Goal: Task Accomplishment & Management: Manage account settings

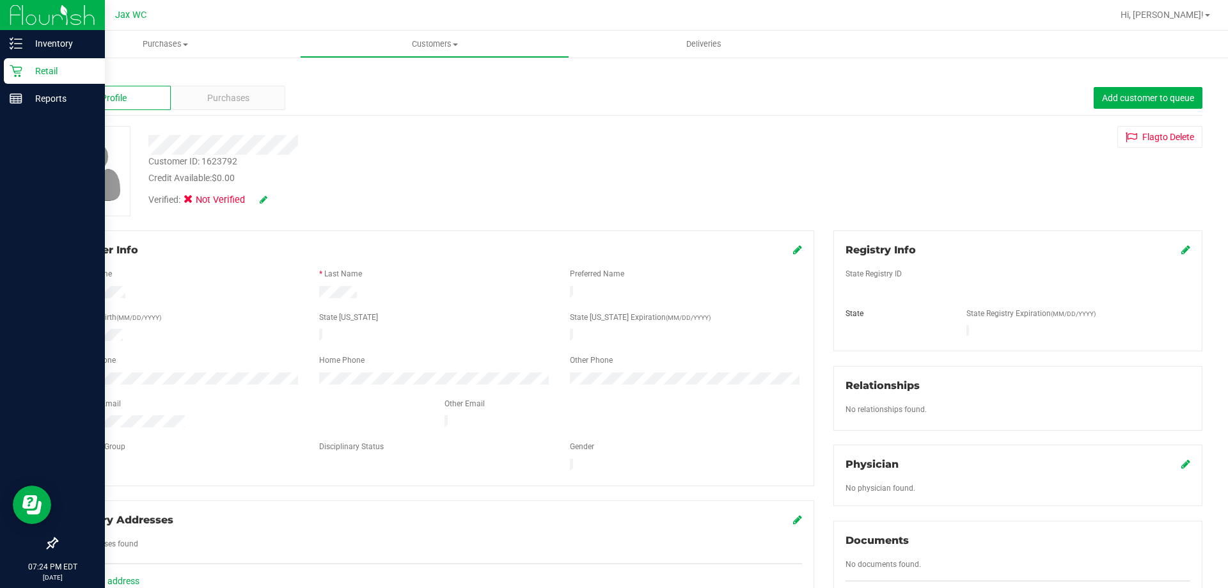
click at [20, 67] on icon at bounding box center [16, 71] width 13 height 13
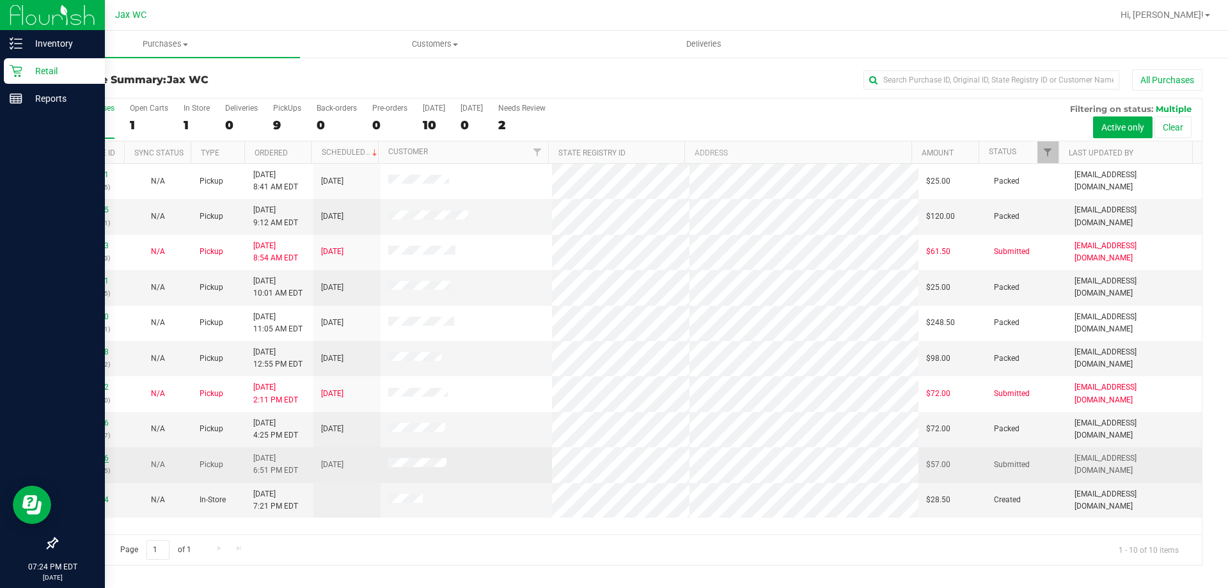
click at [98, 455] on link "11977096" at bounding box center [91, 457] width 36 height 9
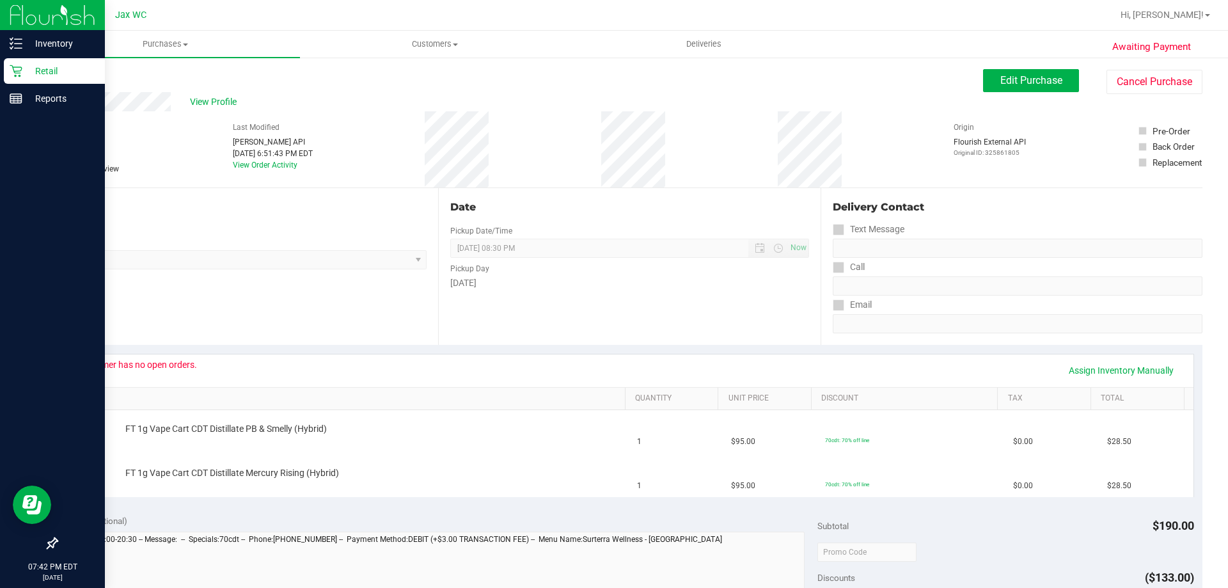
click at [24, 71] on p "Retail" at bounding box center [60, 70] width 77 height 15
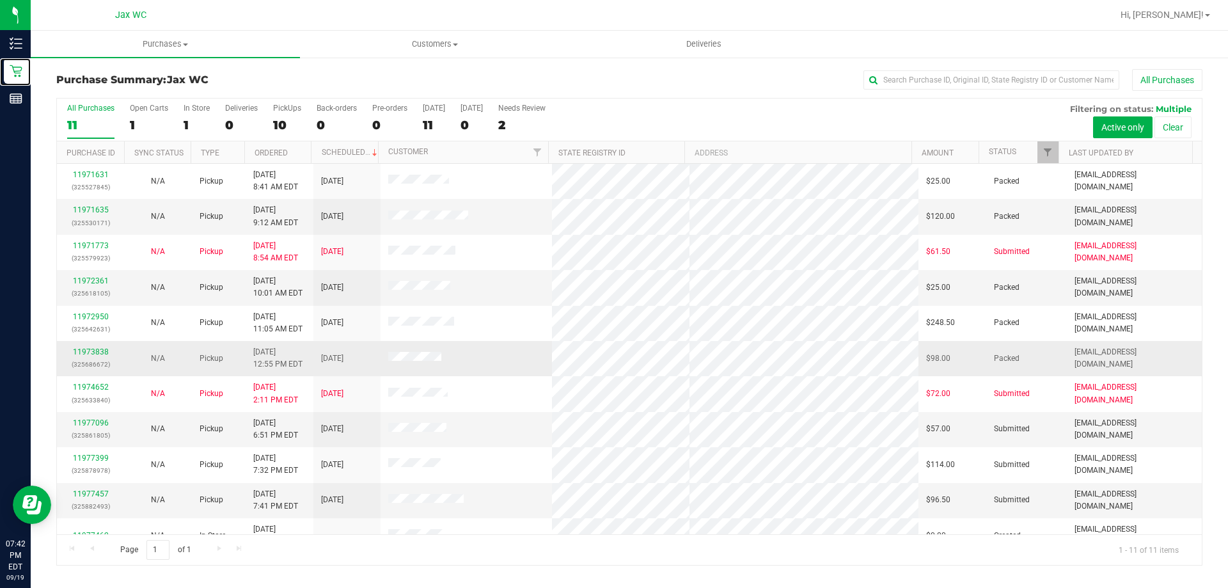
scroll to position [19, 0]
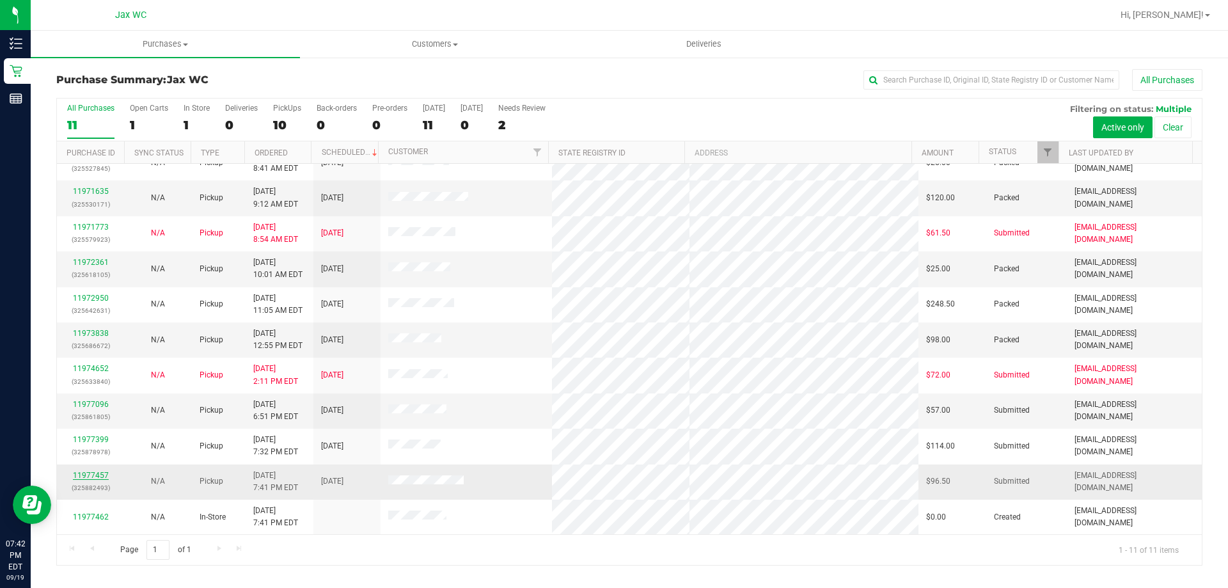
click at [90, 475] on link "11977457" at bounding box center [91, 475] width 36 height 9
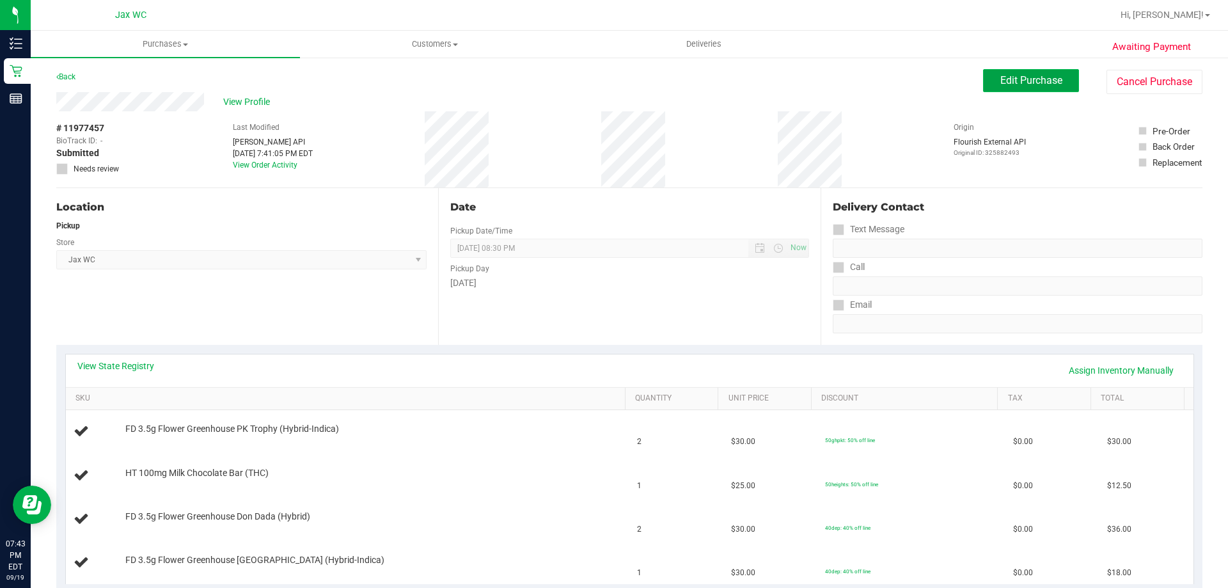
click at [1053, 83] on button "Edit Purchase" at bounding box center [1031, 80] width 96 height 23
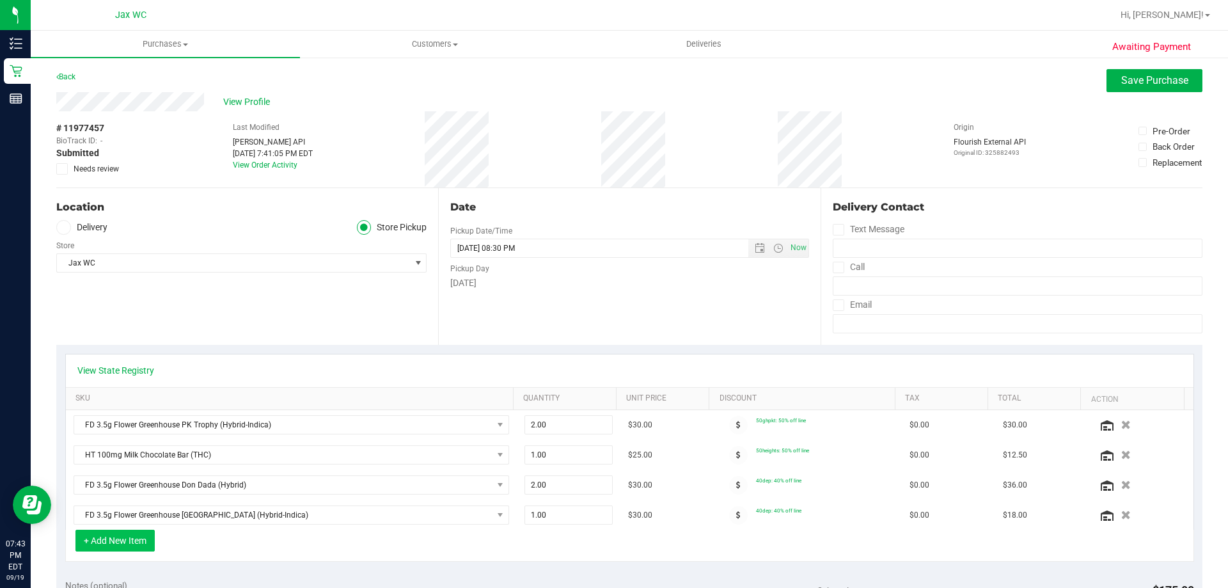
click at [143, 537] on button "+ Add New Item" at bounding box center [114, 541] width 79 height 22
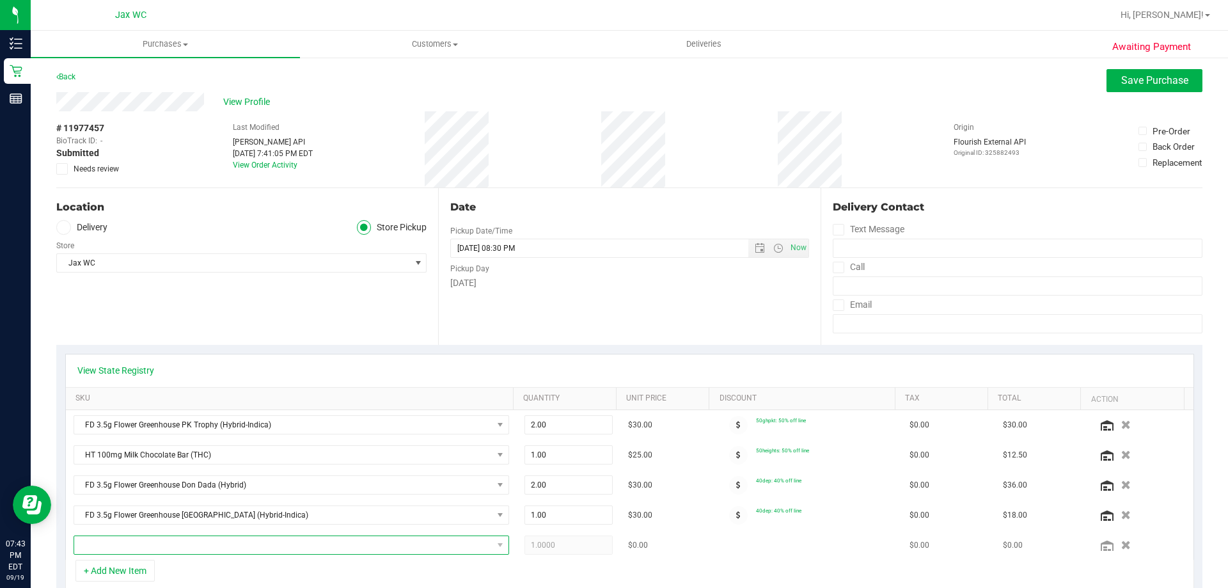
click at [200, 547] on span "NO DATA FOUND" at bounding box center [283, 545] width 418 height 18
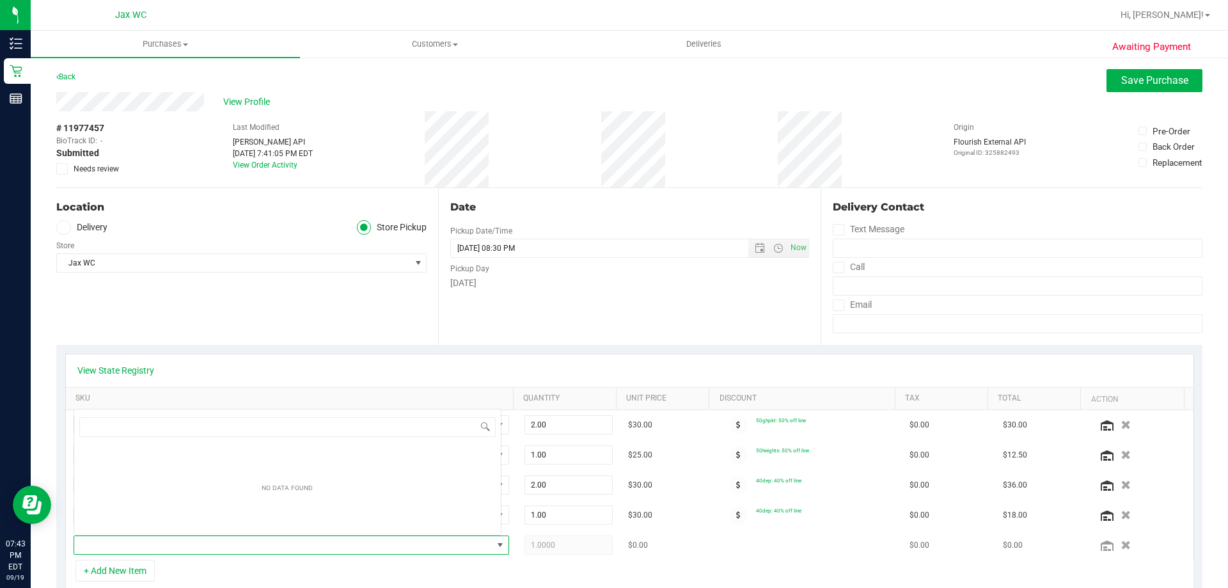
scroll to position [19, 424]
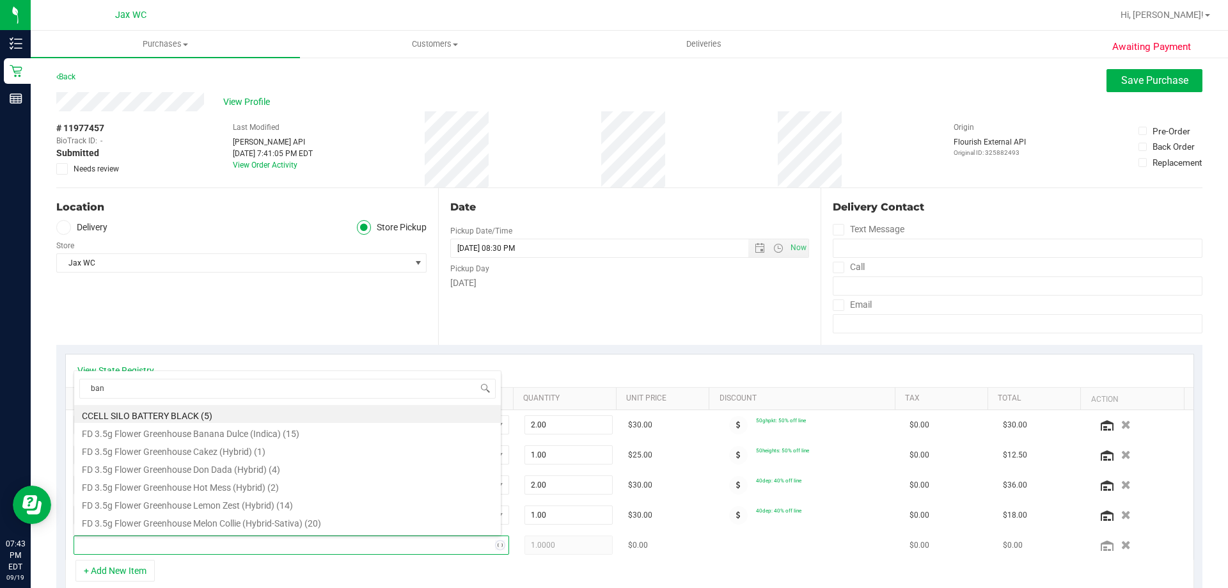
type input "bana"
click at [232, 418] on li "FD 3.5g Flower Greenhouse Banana Dulce (Indica) (15)" at bounding box center [287, 414] width 427 height 18
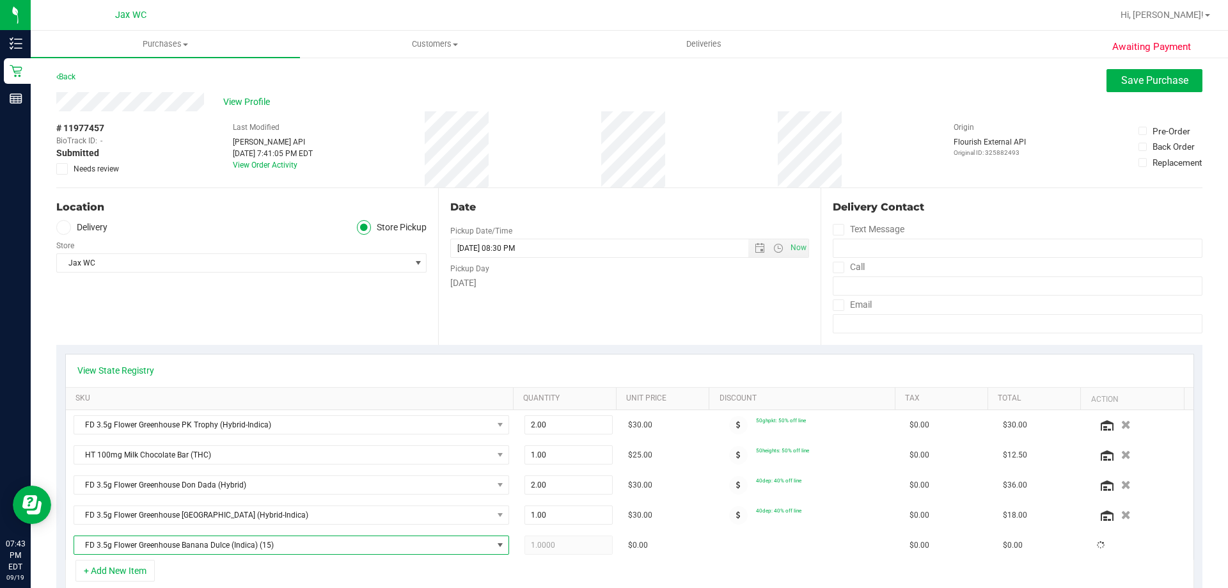
click at [491, 571] on div "+ Add New Item" at bounding box center [629, 576] width 1129 height 32
click at [1153, 83] on span "Save Purchase" at bounding box center [1154, 80] width 67 height 12
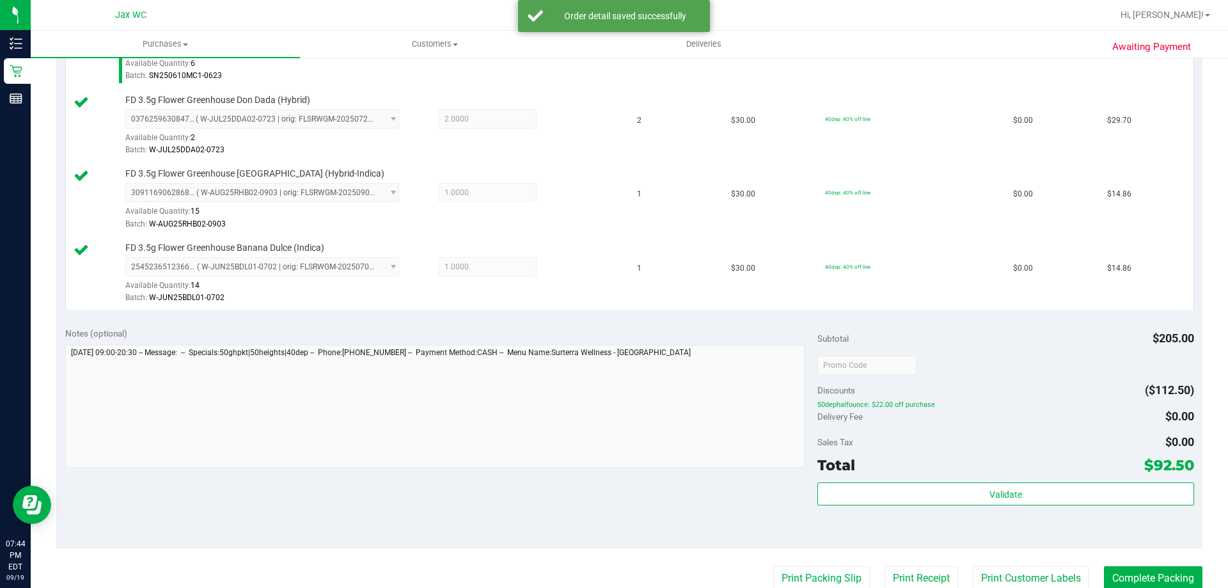
scroll to position [512, 0]
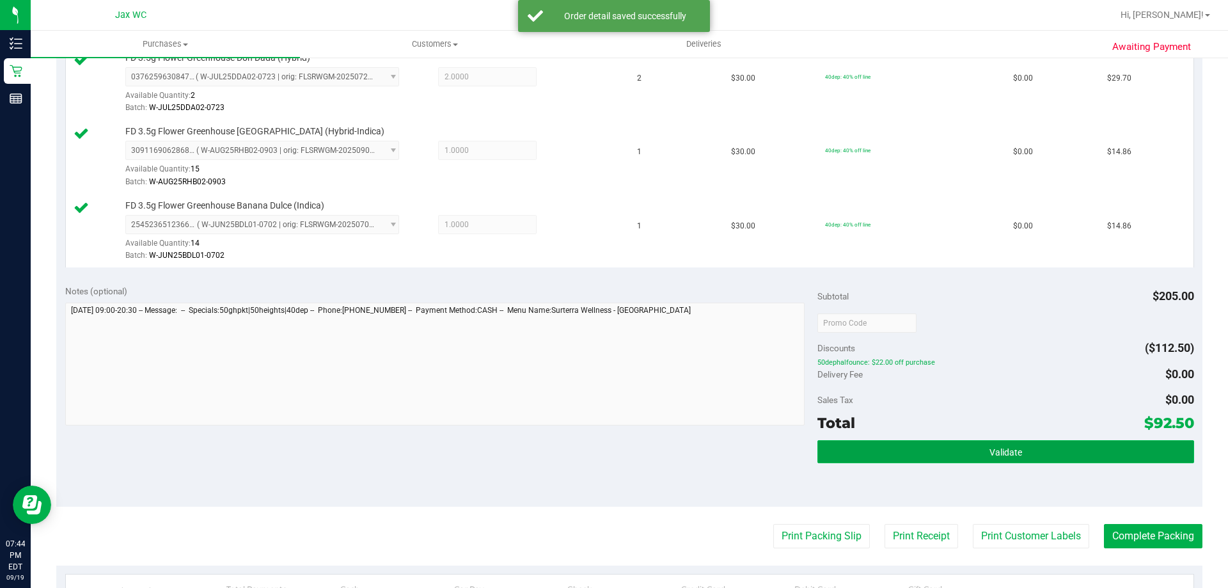
click at [842, 445] on button "Validate" at bounding box center [1005, 451] width 376 height 23
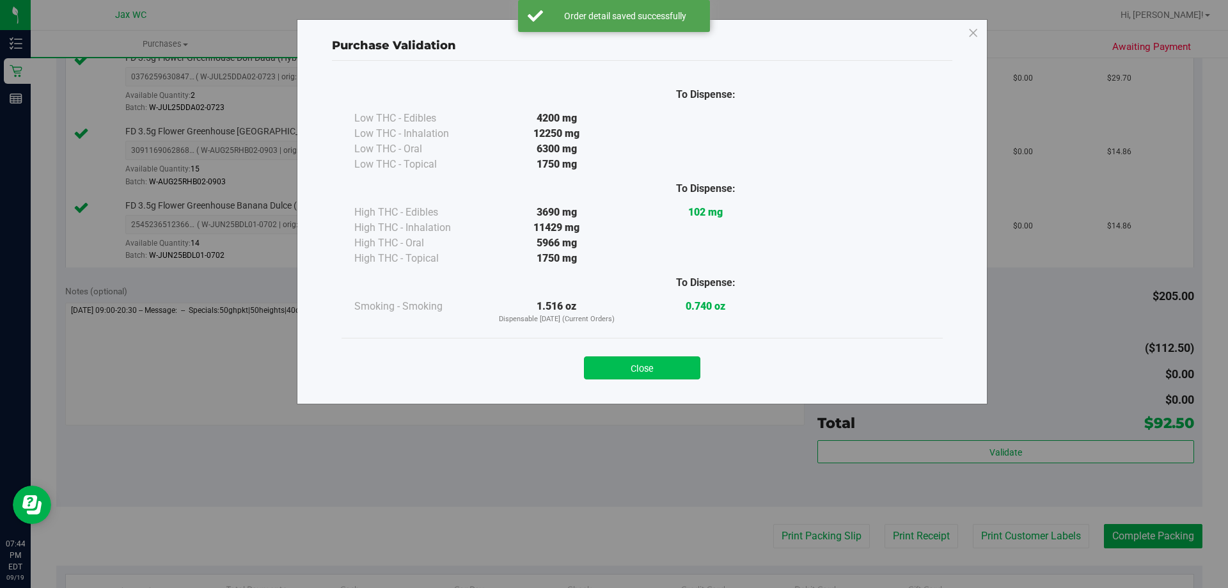
click at [672, 372] on button "Close" at bounding box center [642, 367] width 116 height 23
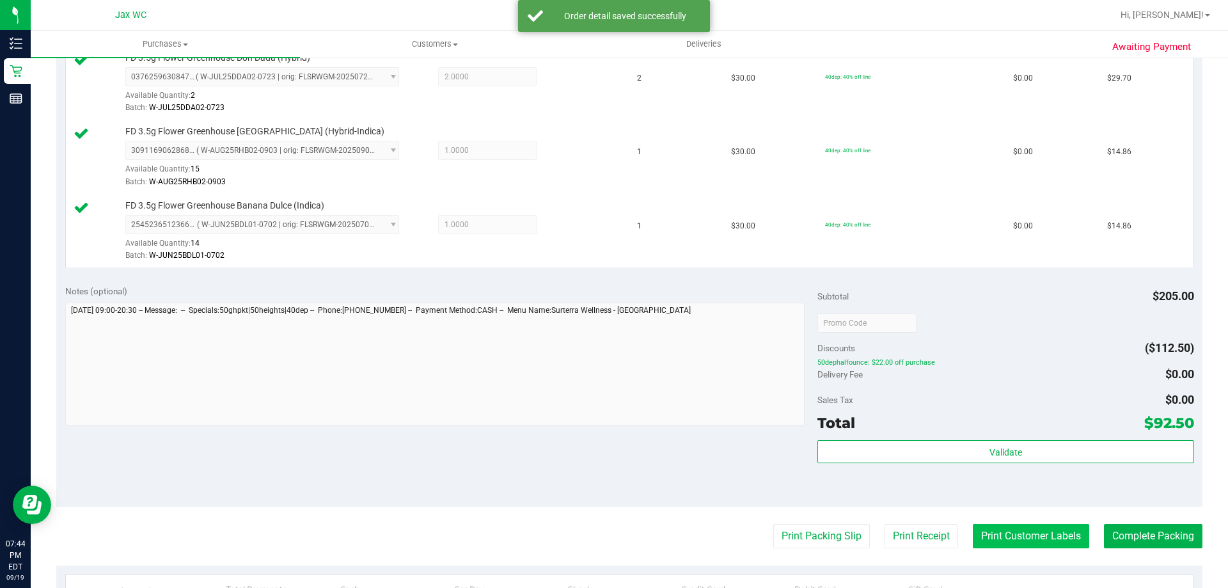
click at [1012, 525] on button "Print Customer Labels" at bounding box center [1031, 536] width 116 height 24
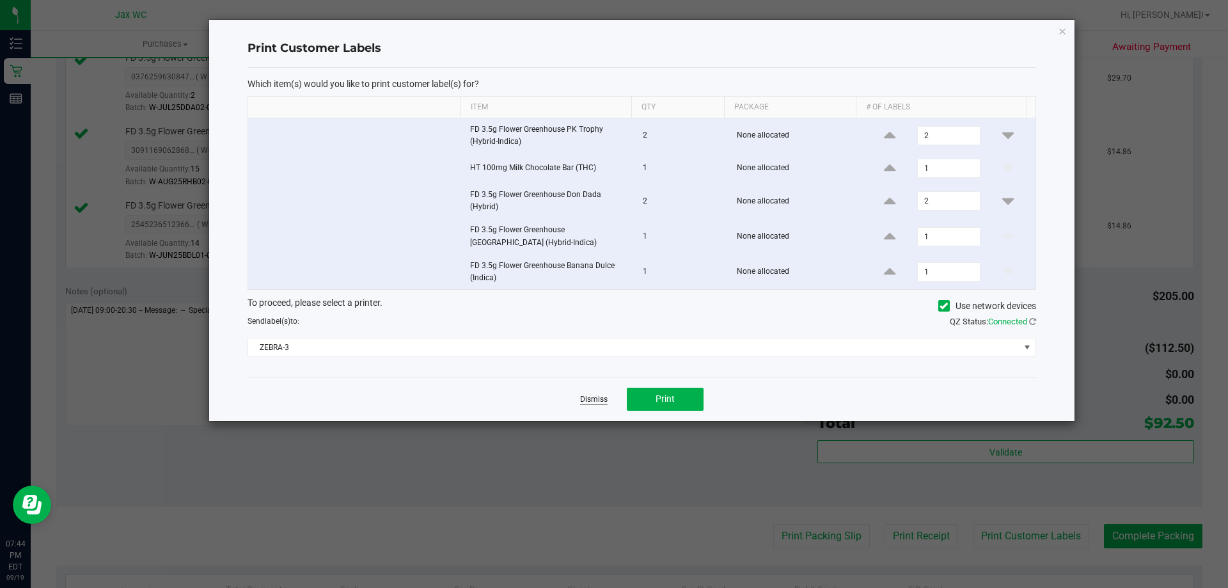
click at [598, 402] on link "Dismiss" at bounding box center [594, 399] width 28 height 11
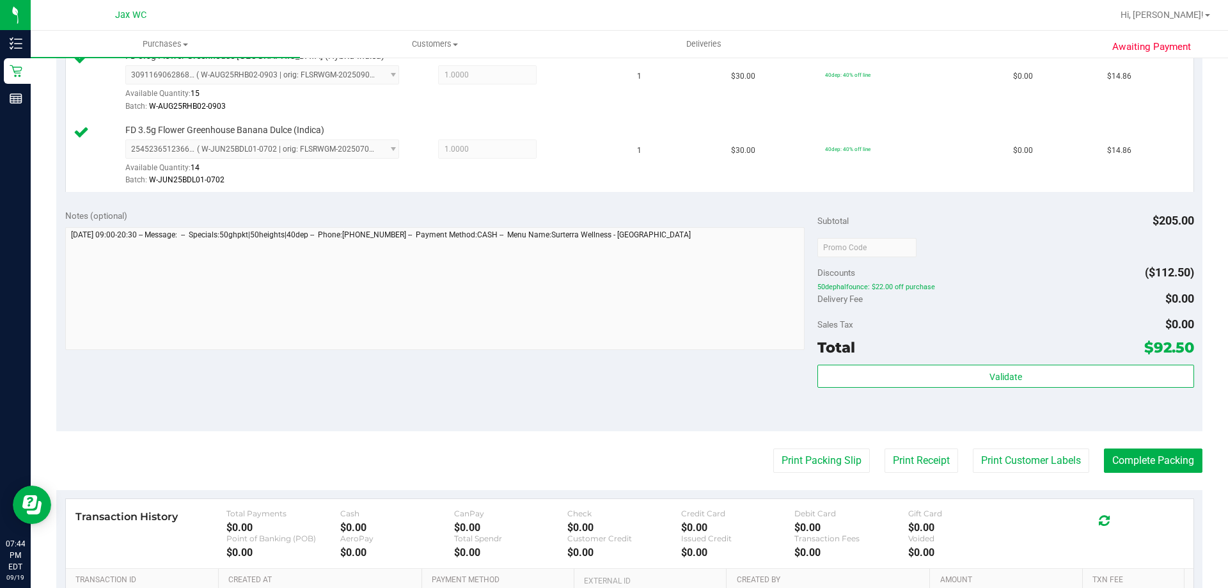
scroll to position [640, 0]
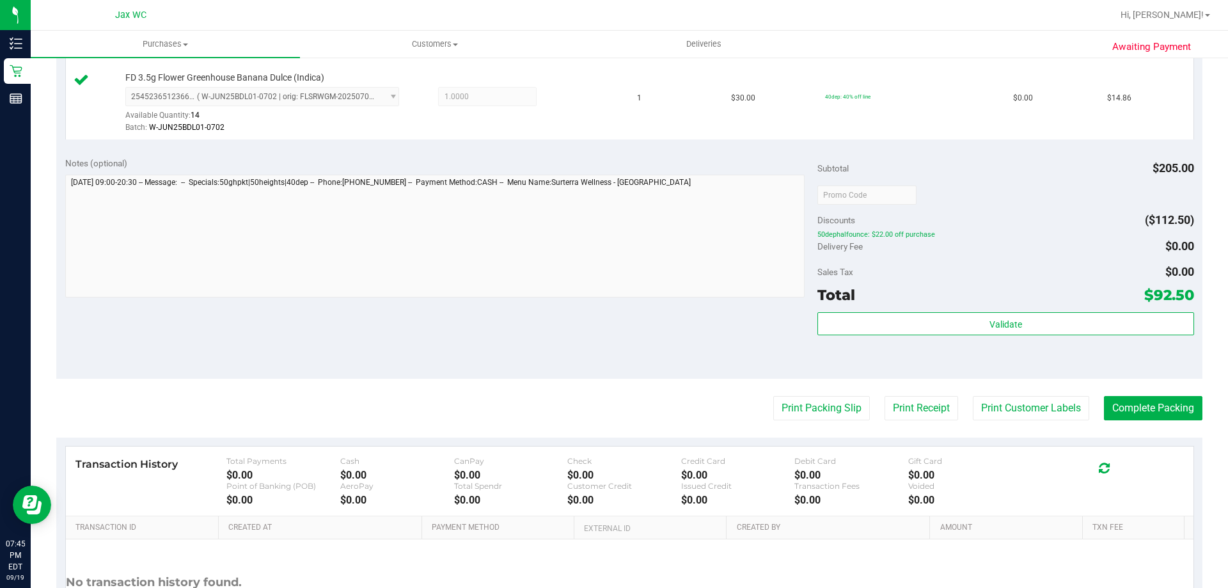
click at [973, 396] on button "Print Customer Labels" at bounding box center [1031, 408] width 116 height 24
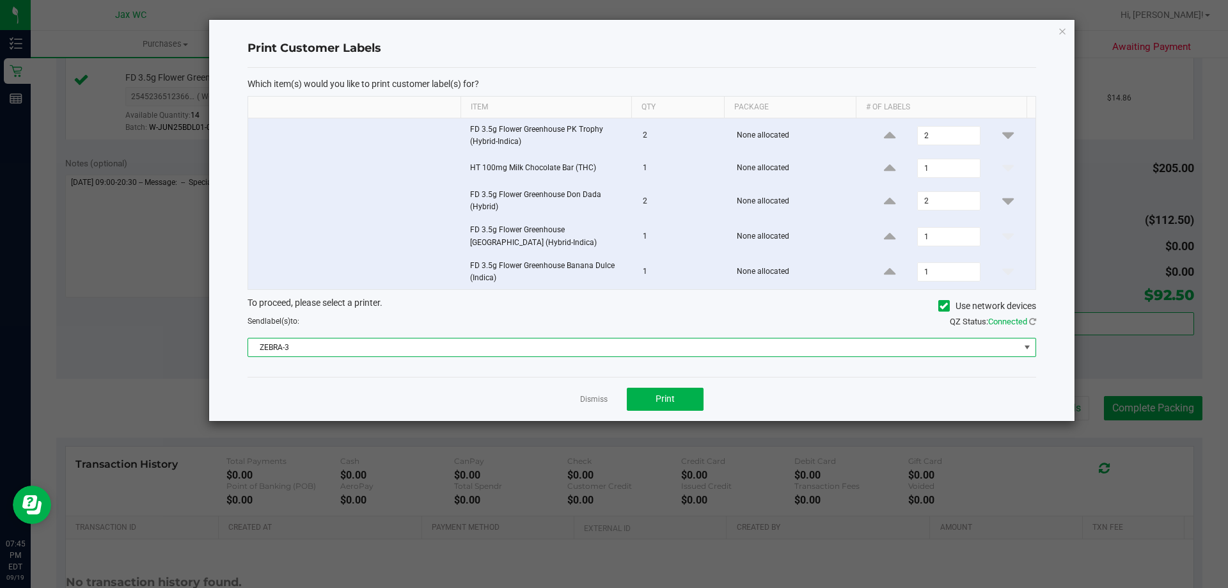
click at [581, 354] on span "ZEBRA-3" at bounding box center [633, 347] width 771 height 18
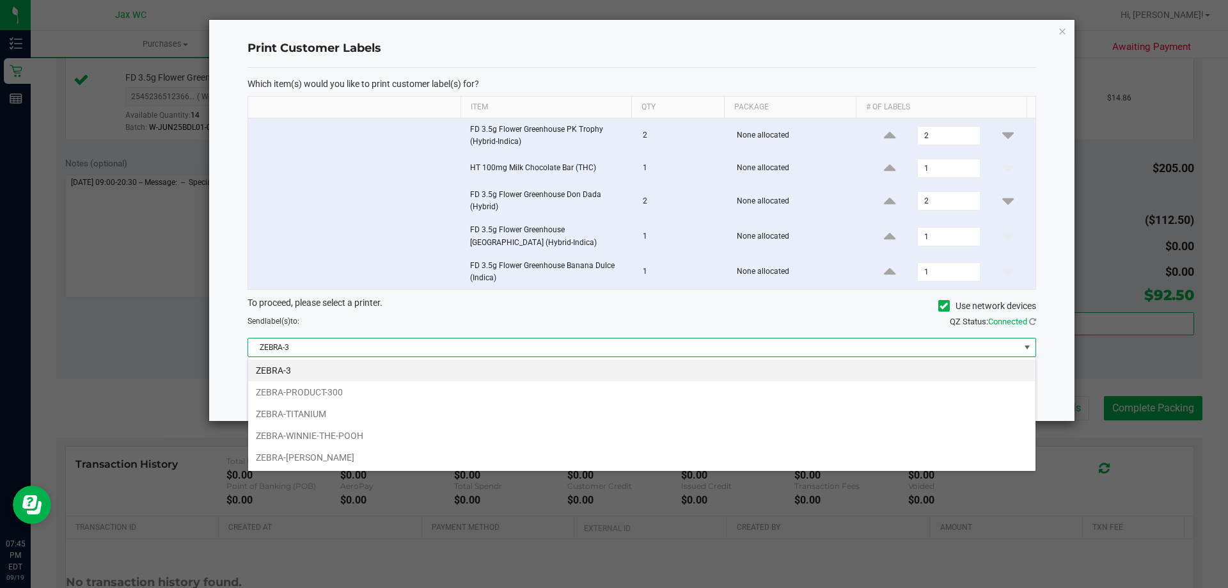
scroll to position [19, 788]
click at [485, 413] on li "ZEBRA-TITANIUM" at bounding box center [641, 414] width 787 height 22
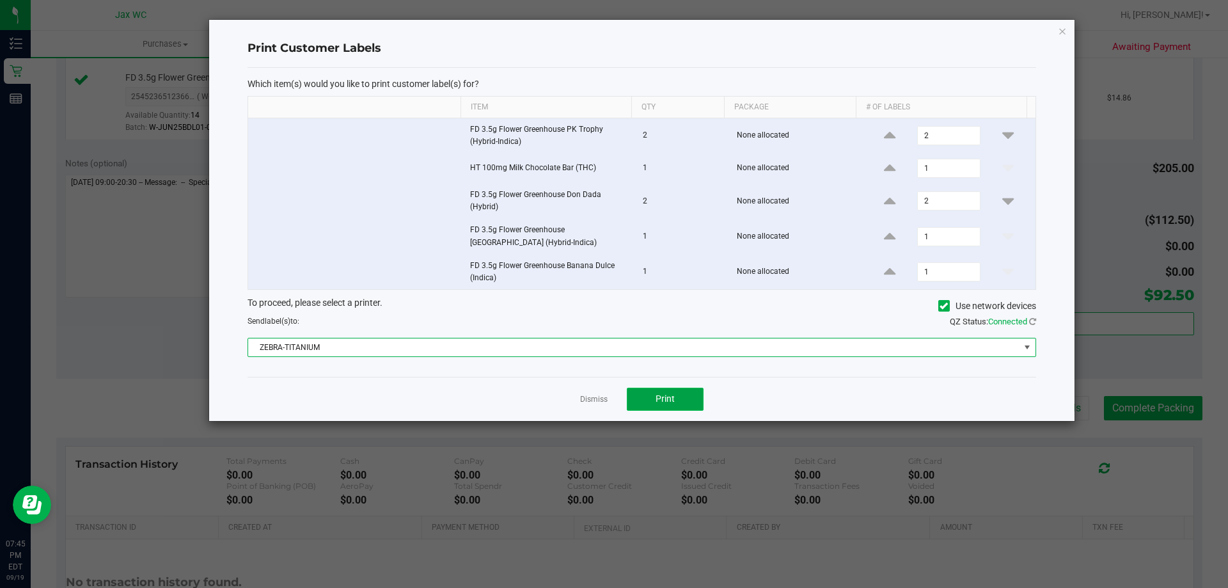
click at [655, 388] on button "Print" at bounding box center [665, 399] width 77 height 23
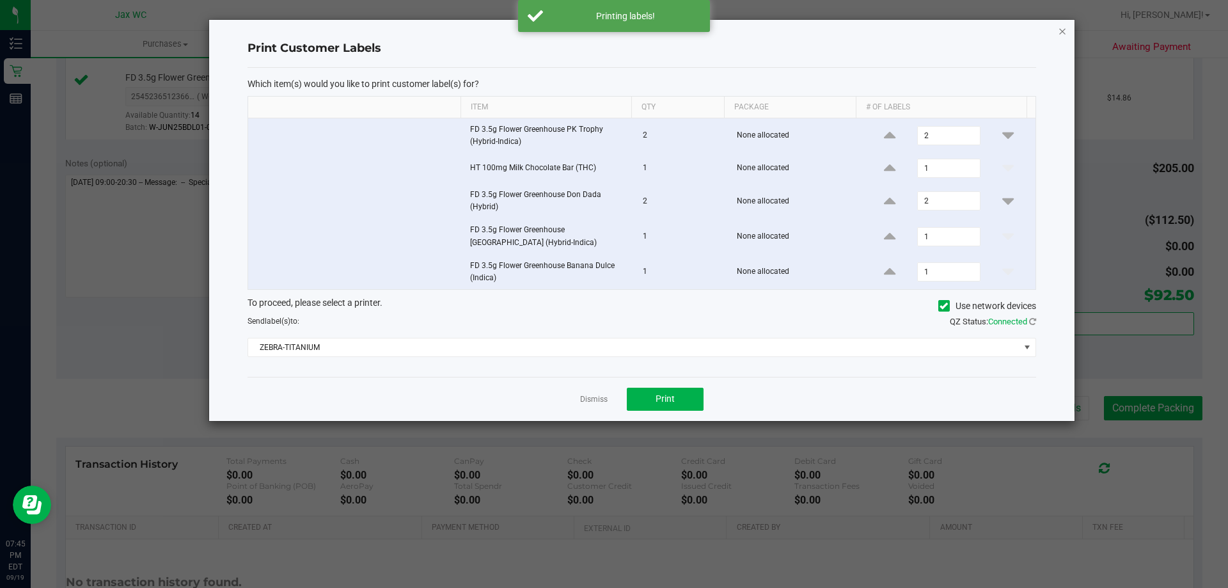
click at [1060, 35] on icon "button" at bounding box center [1062, 30] width 9 height 15
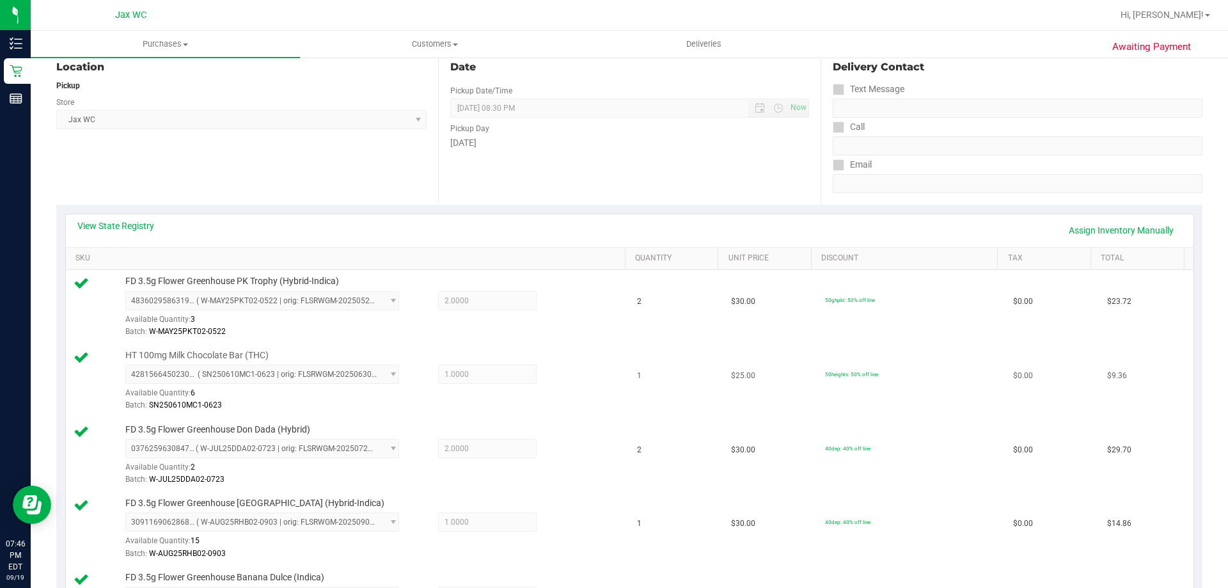
scroll to position [0, 0]
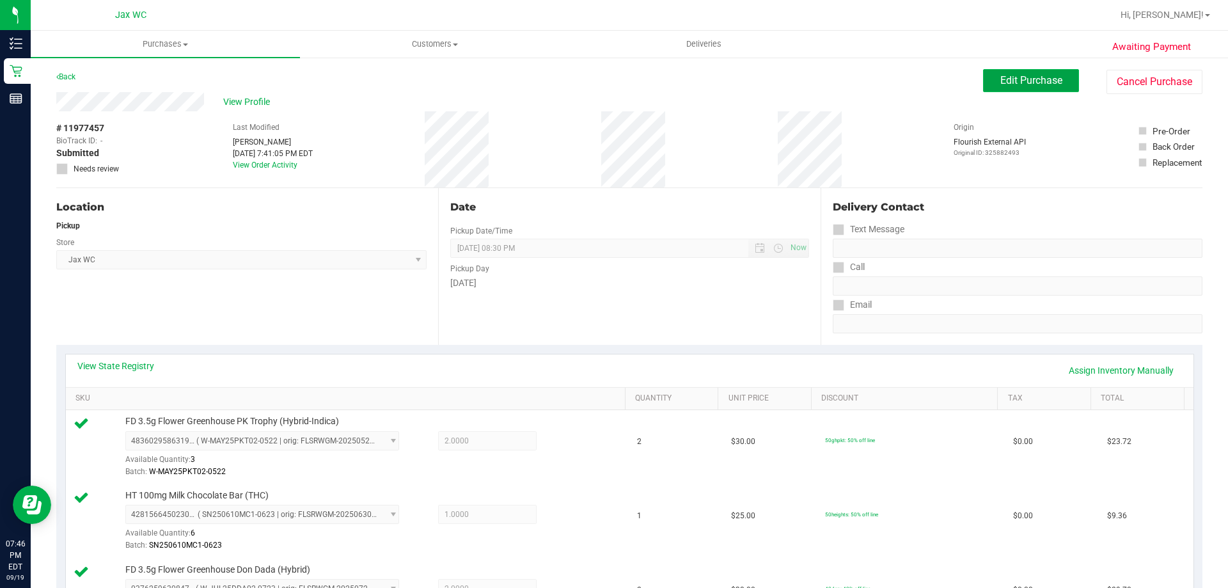
click at [1004, 79] on span "Edit Purchase" at bounding box center [1031, 80] width 62 height 12
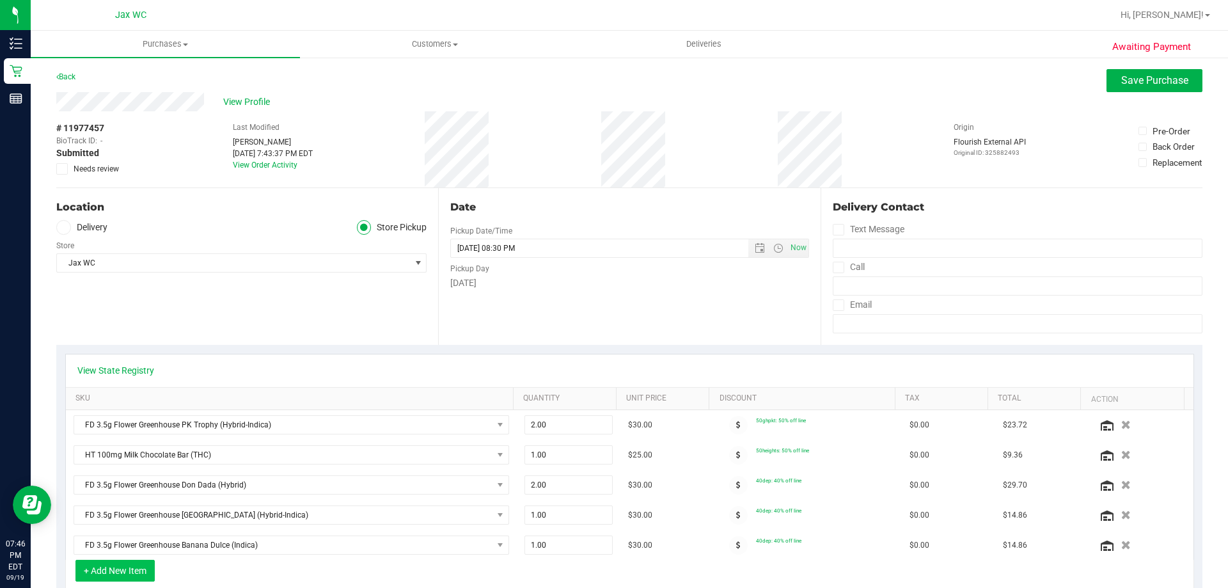
click at [141, 567] on button "+ Add New Item" at bounding box center [114, 571] width 79 height 22
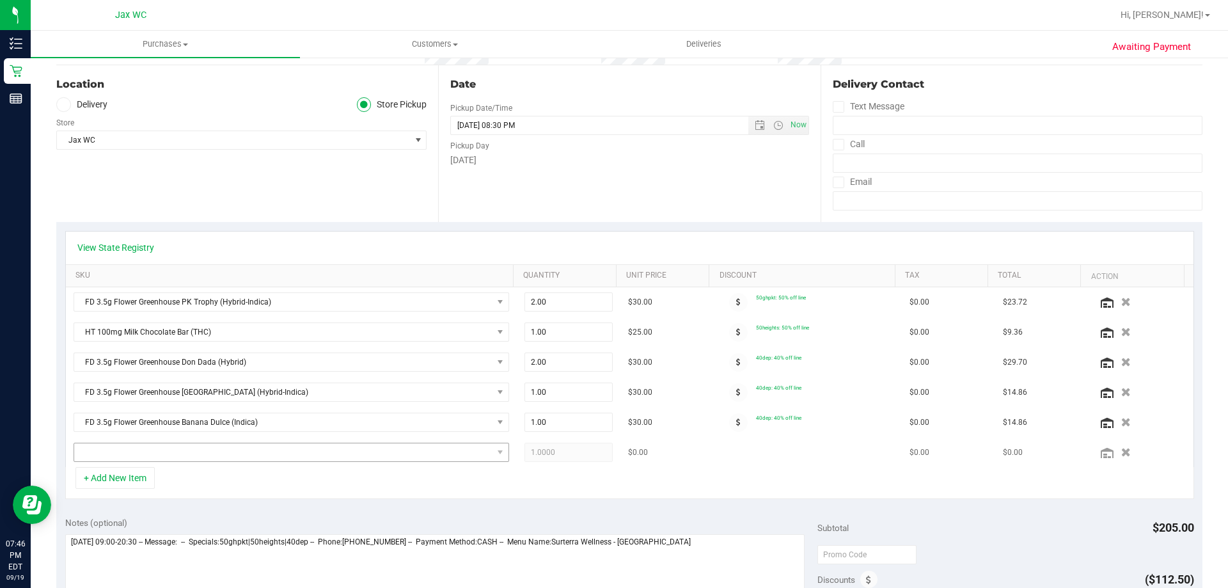
scroll to position [128, 0]
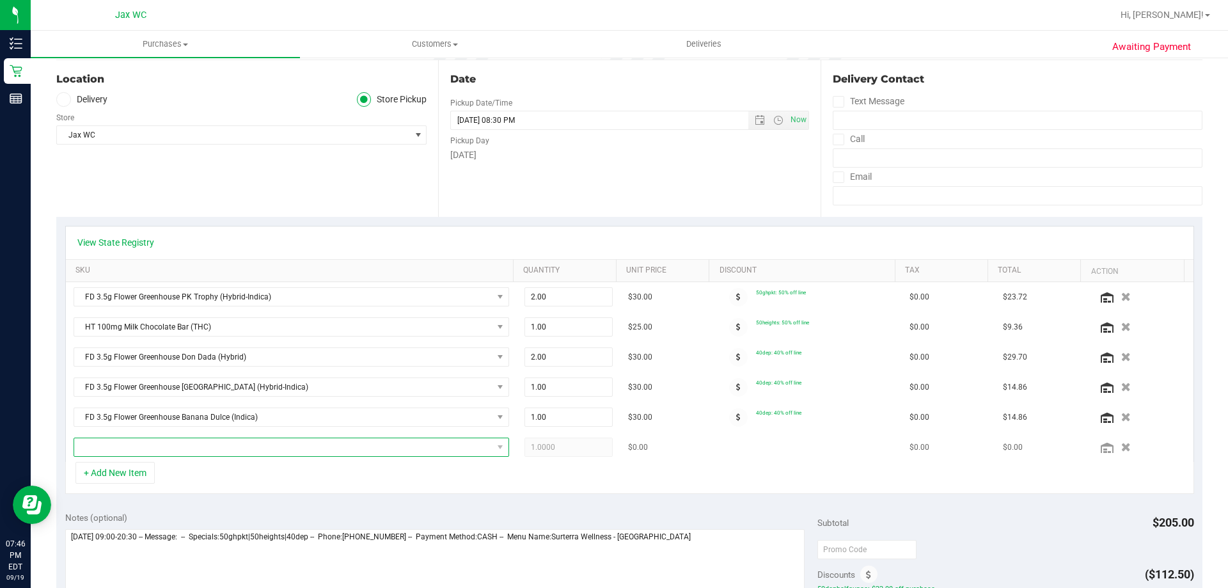
click at [162, 451] on span "NO DATA FOUND" at bounding box center [283, 447] width 418 height 18
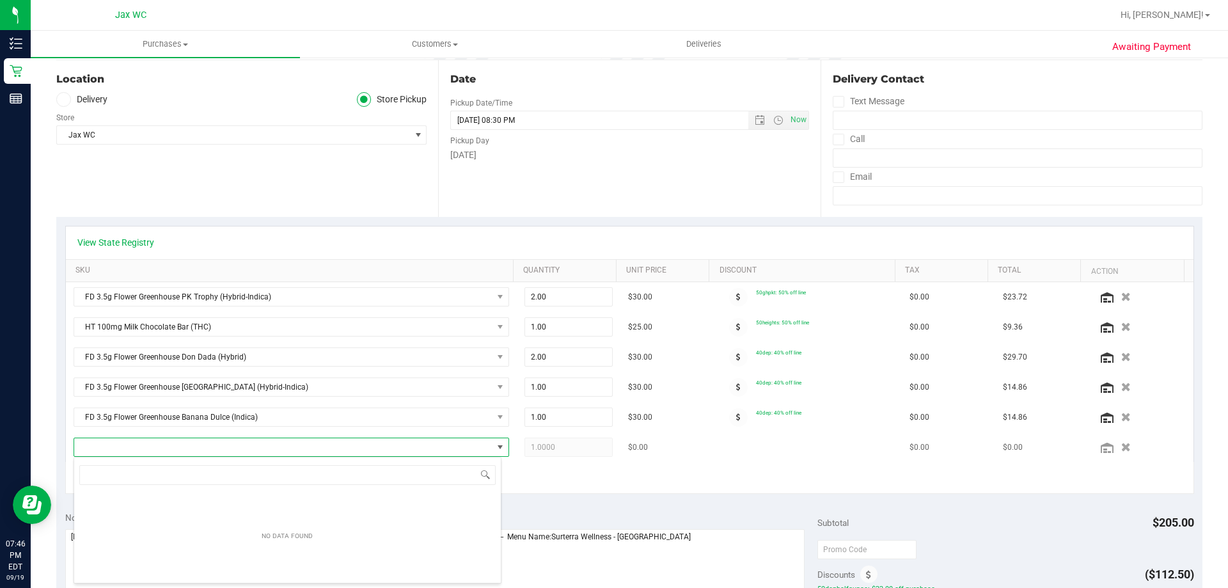
scroll to position [19, 424]
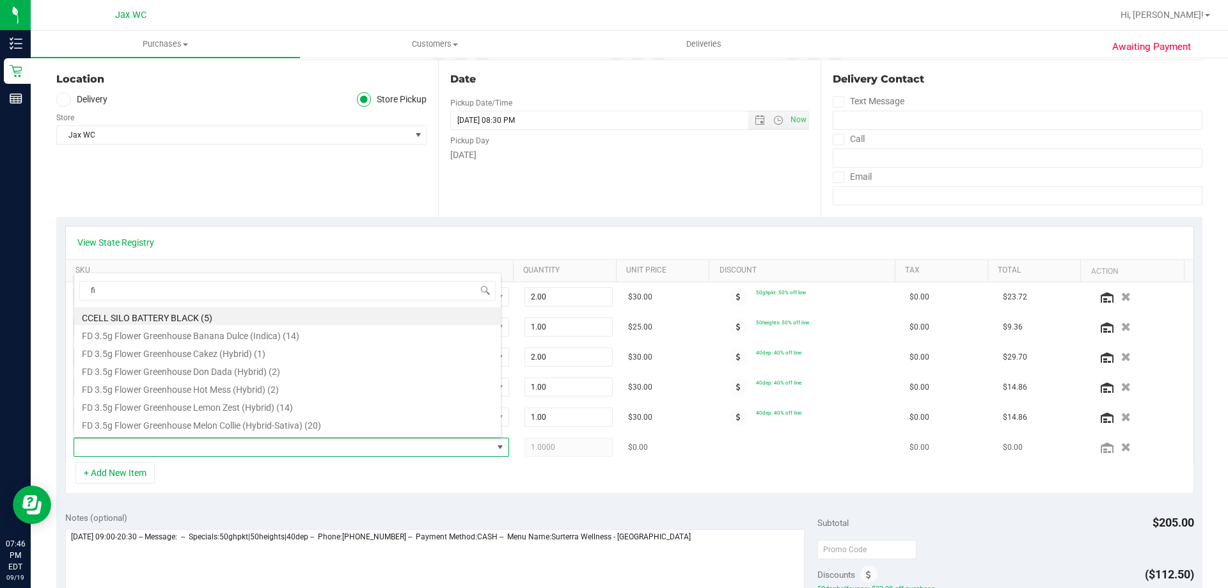
type input "fic"
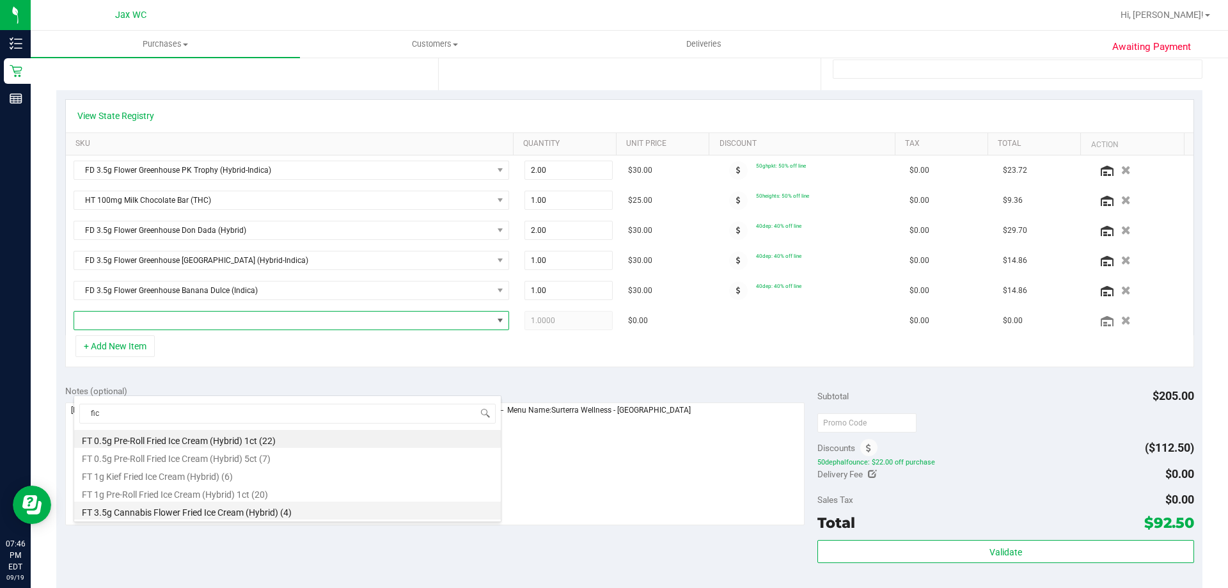
scroll to position [256, 0]
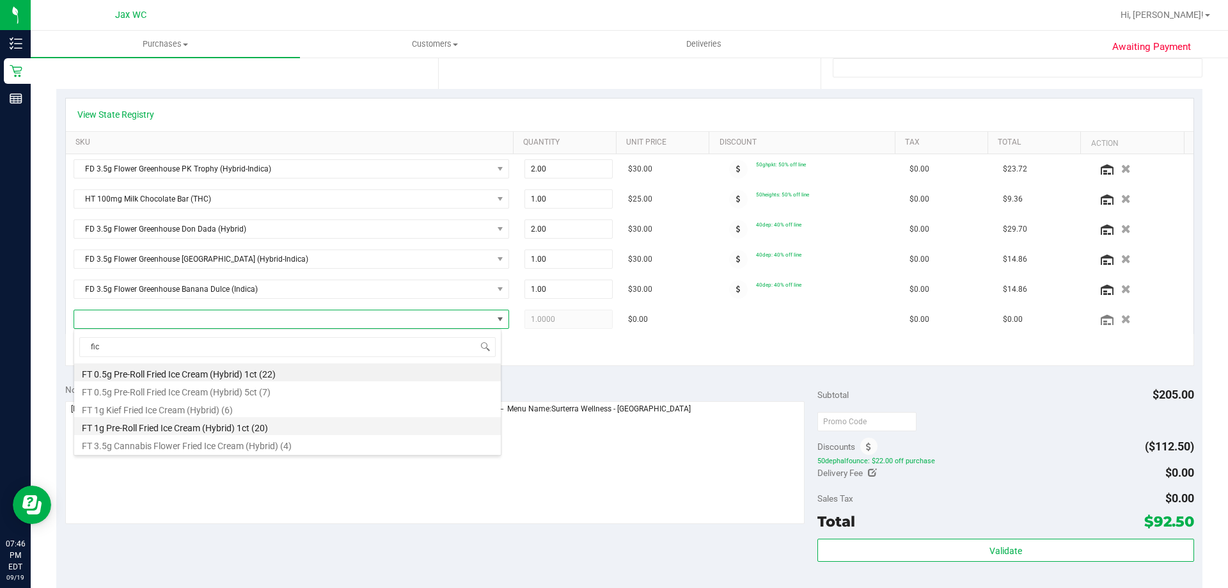
click at [199, 428] on li "FT 1g Pre-Roll Fried Ice Cream (Hybrid) 1ct (20)" at bounding box center [287, 426] width 427 height 18
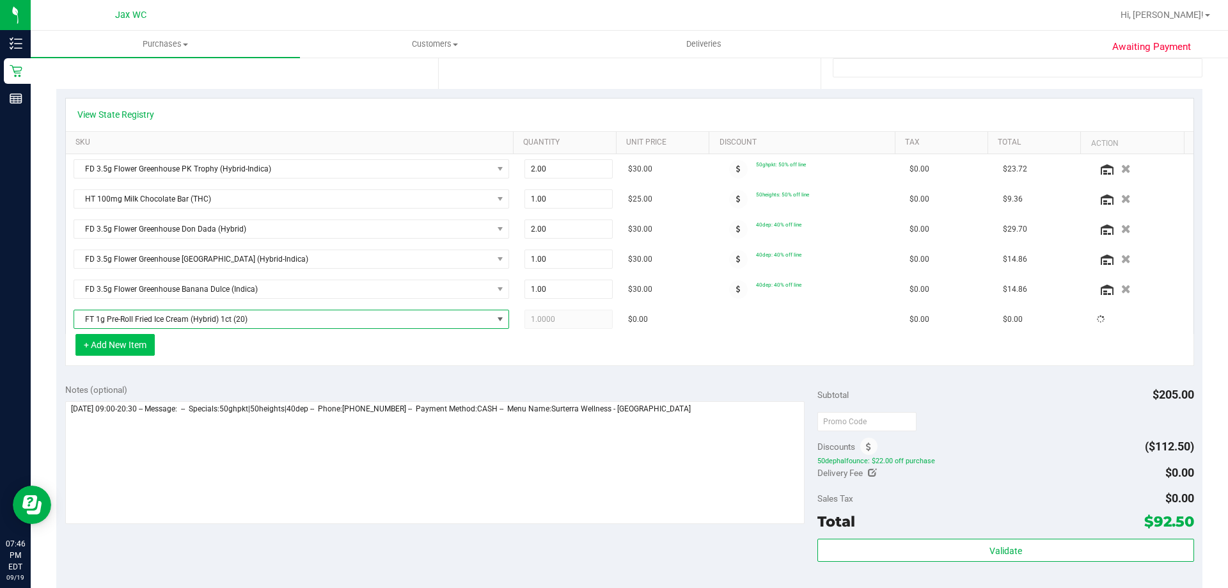
click at [125, 350] on button "+ Add New Item" at bounding box center [114, 345] width 79 height 22
click at [1121, 323] on icon "button" at bounding box center [1126, 320] width 11 height 10
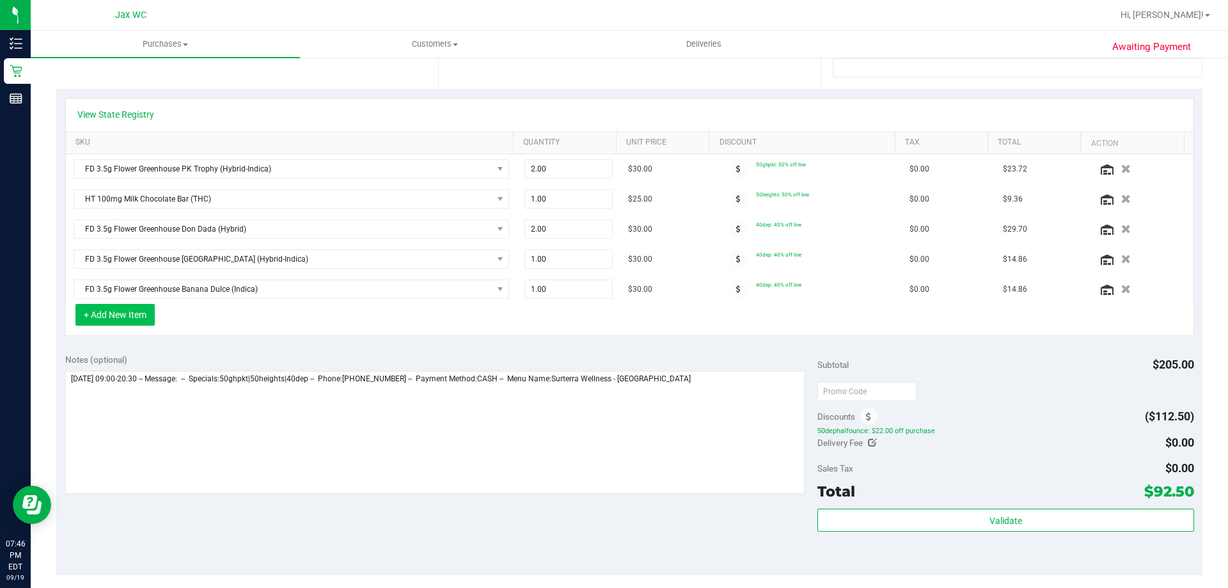
click at [125, 321] on button "+ Add New Item" at bounding box center [114, 315] width 79 height 22
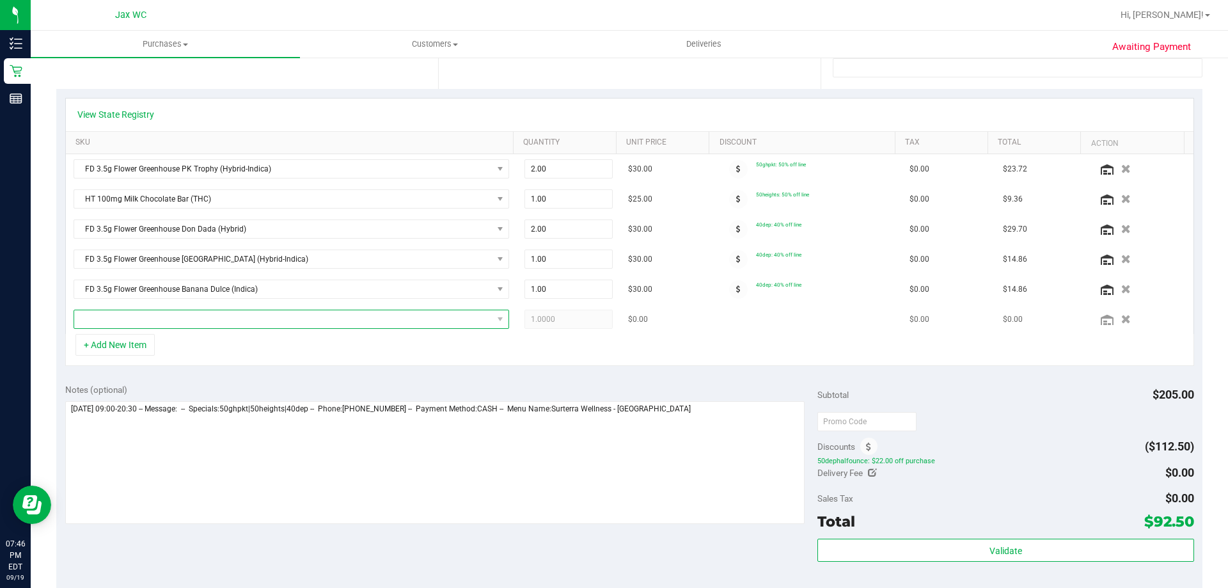
click at [255, 322] on span "NO DATA FOUND" at bounding box center [283, 319] width 418 height 18
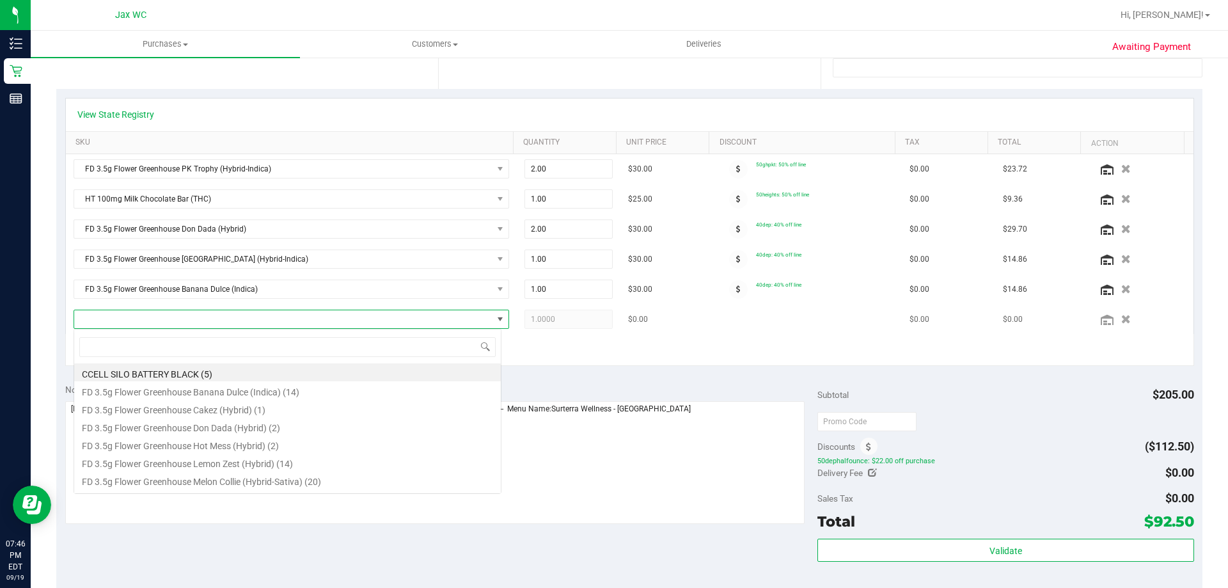
scroll to position [19, 428]
type input "fic"
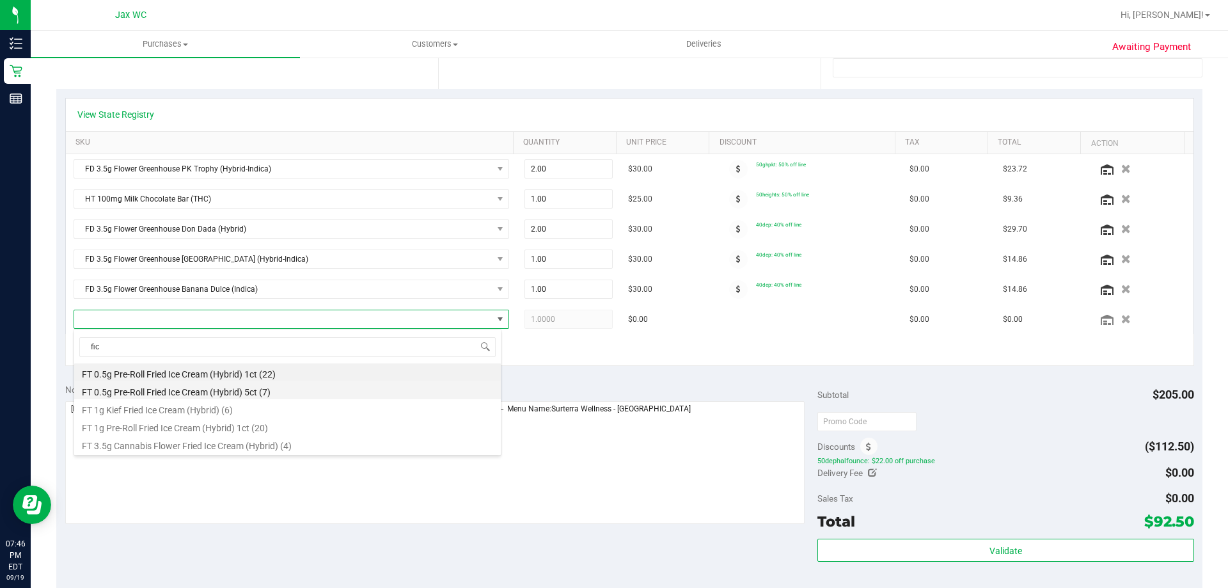
click at [257, 398] on li "FT 0.5g Pre-Roll Fried Ice Cream (Hybrid) 5ct (7)" at bounding box center [287, 390] width 427 height 18
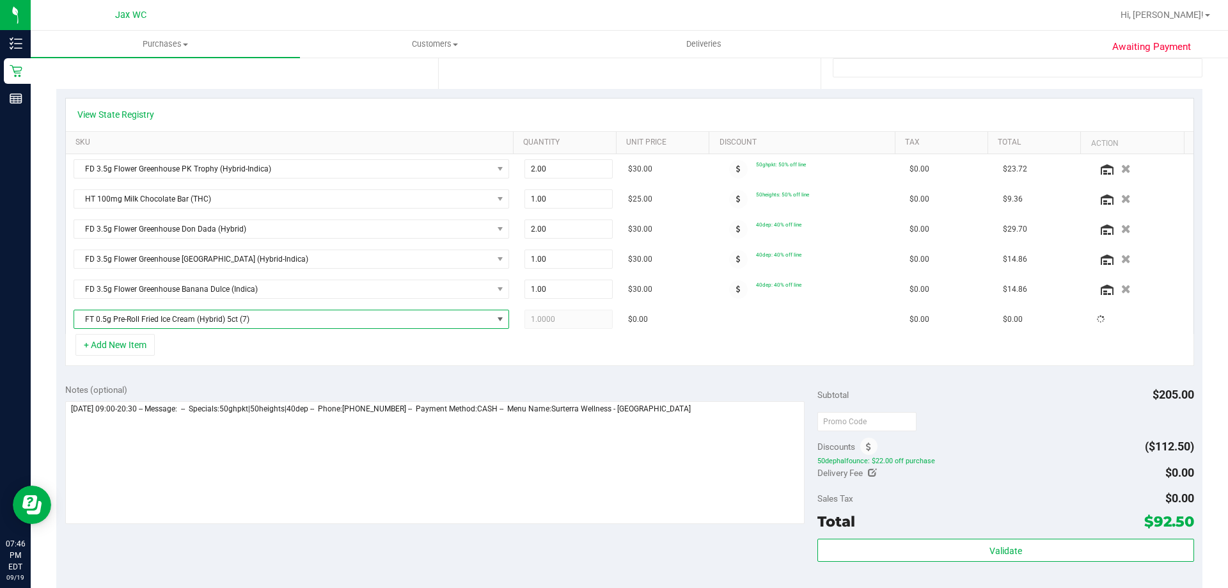
click at [294, 365] on div "+ Add New Item" at bounding box center [629, 350] width 1129 height 32
click at [114, 345] on button "+ Add New Item" at bounding box center [114, 345] width 79 height 22
click at [132, 348] on button "+ Add New Item" at bounding box center [114, 345] width 79 height 22
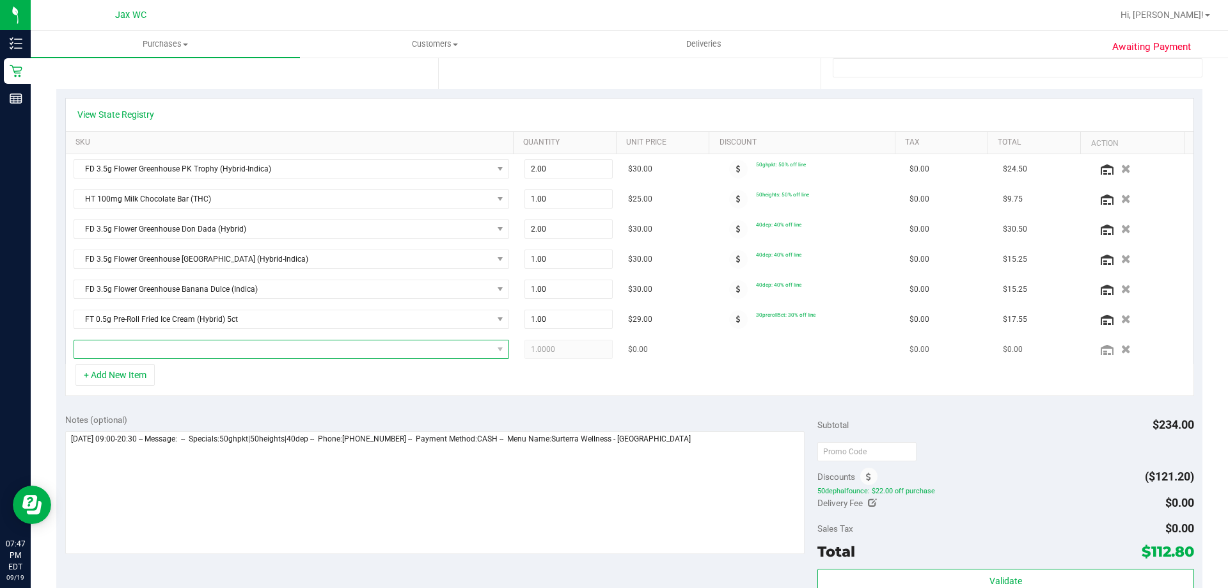
click at [135, 356] on span "NO DATA FOUND" at bounding box center [283, 349] width 418 height 18
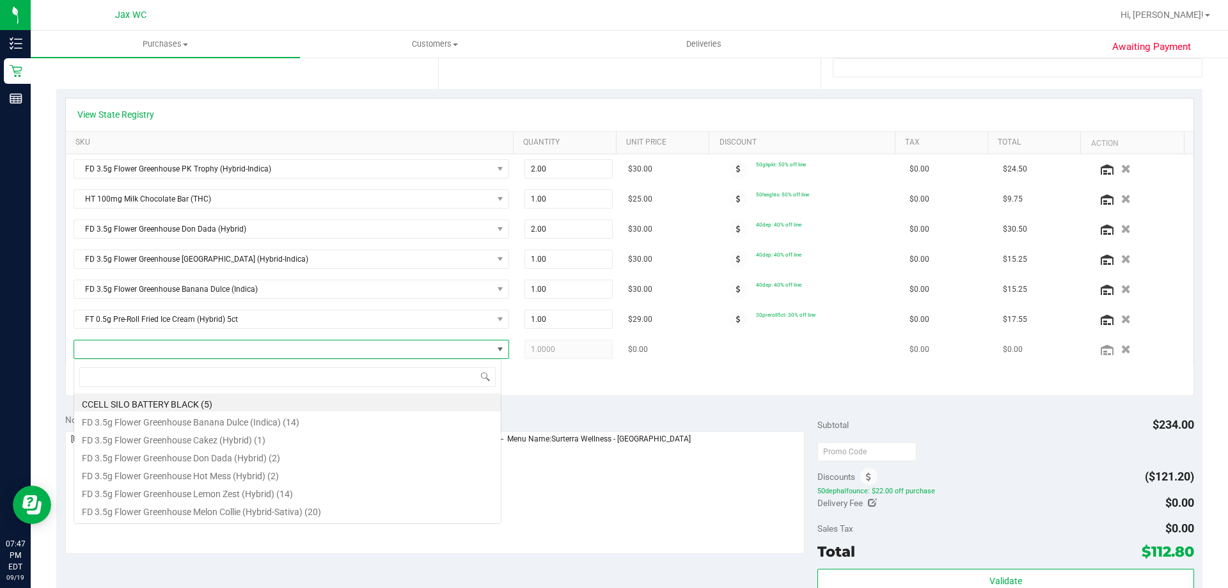
scroll to position [19, 424]
type input "dsc"
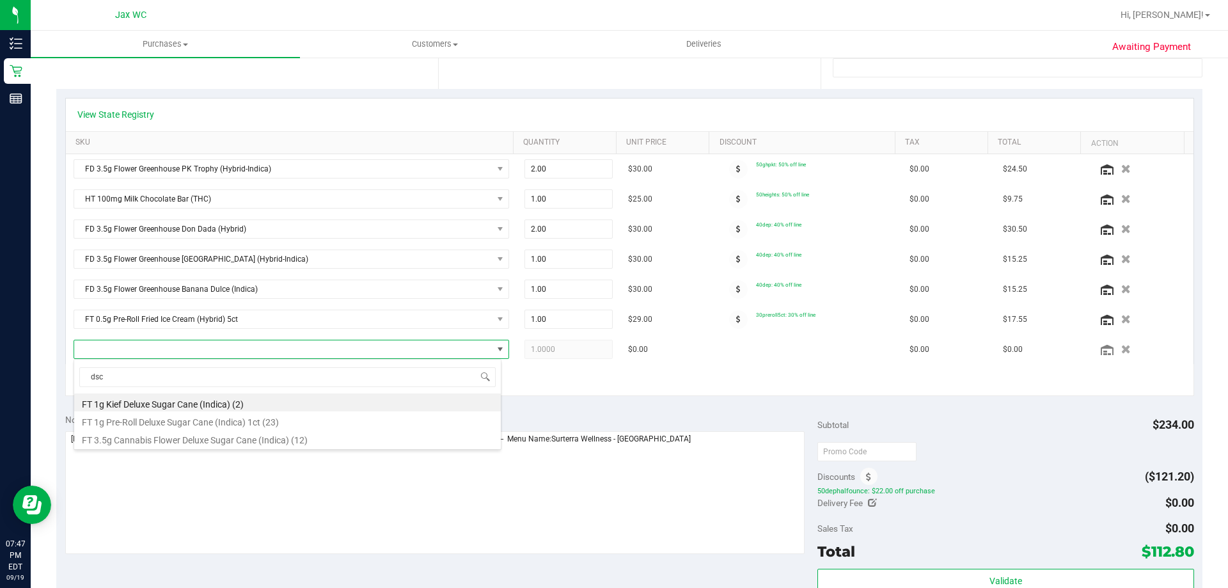
click at [198, 419] on li "FT 1g Pre-Roll Deluxe Sugar Cane (Indica) 1ct (23)" at bounding box center [287, 420] width 427 height 18
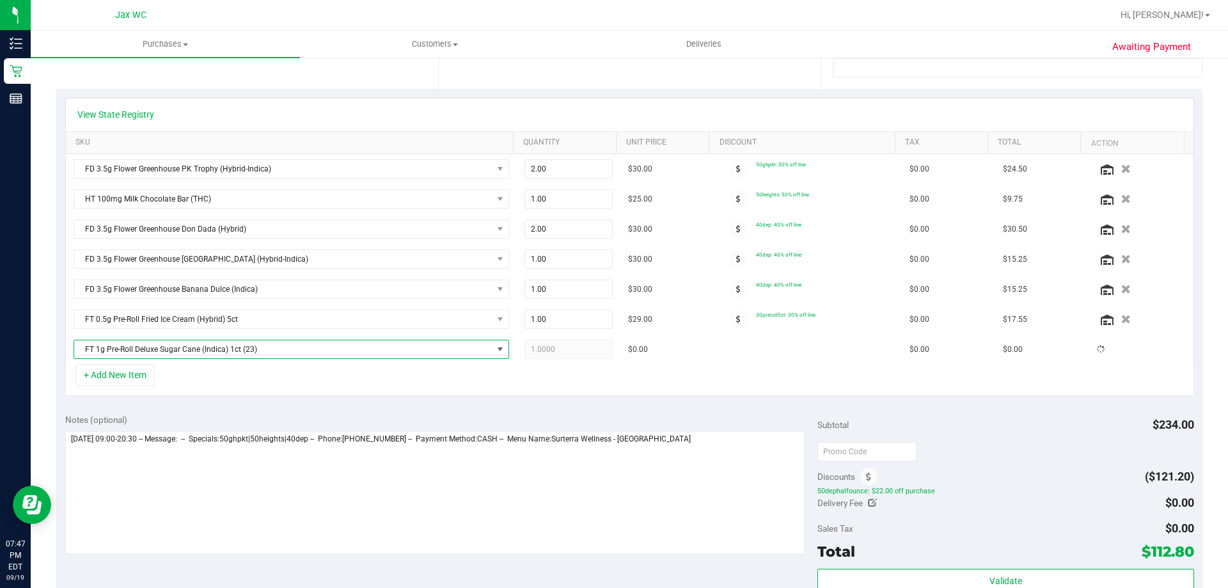
click at [500, 400] on div "View State Registry SKU Quantity Unit Price Discount Tax Total Action FD 3.5g F…" at bounding box center [629, 247] width 1146 height 316
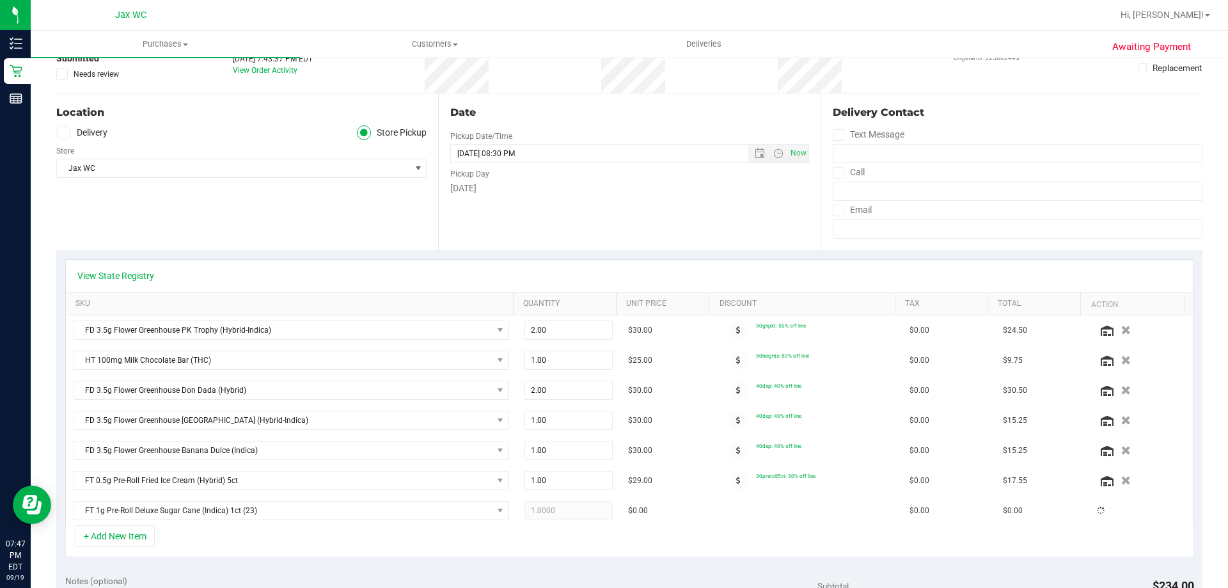
scroll to position [0, 0]
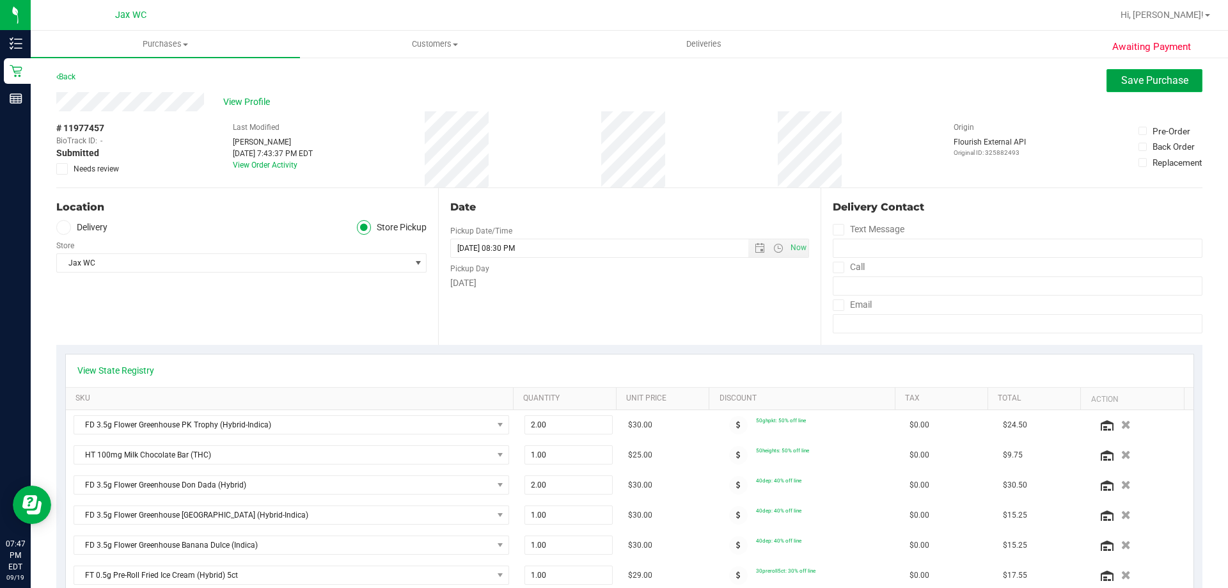
click at [1126, 78] on span "Save Purchase" at bounding box center [1154, 80] width 67 height 12
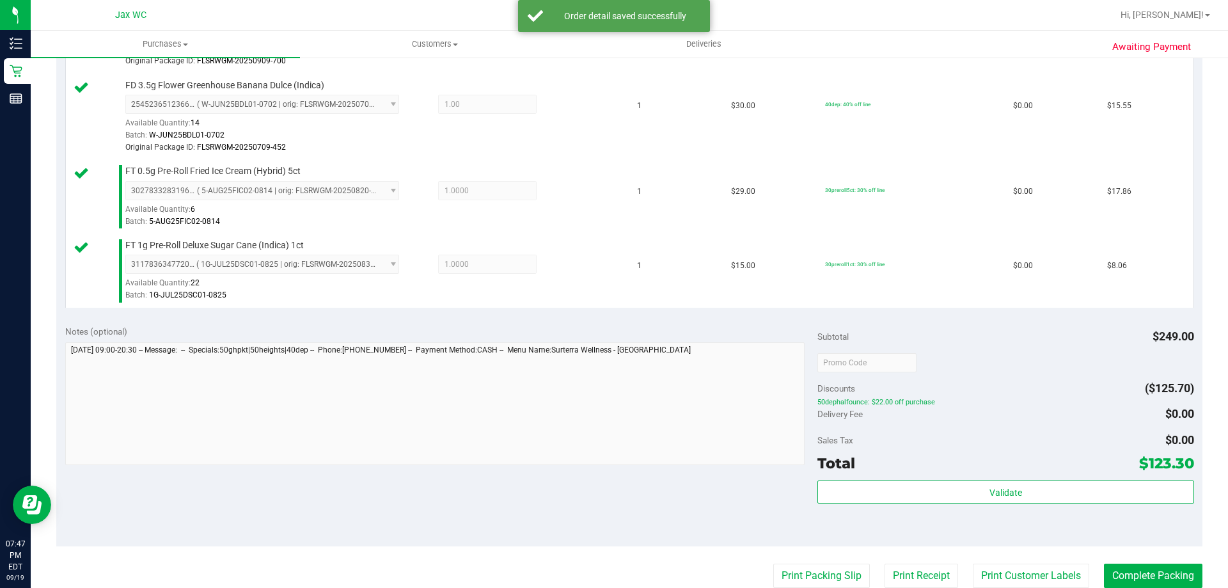
scroll to position [704, 0]
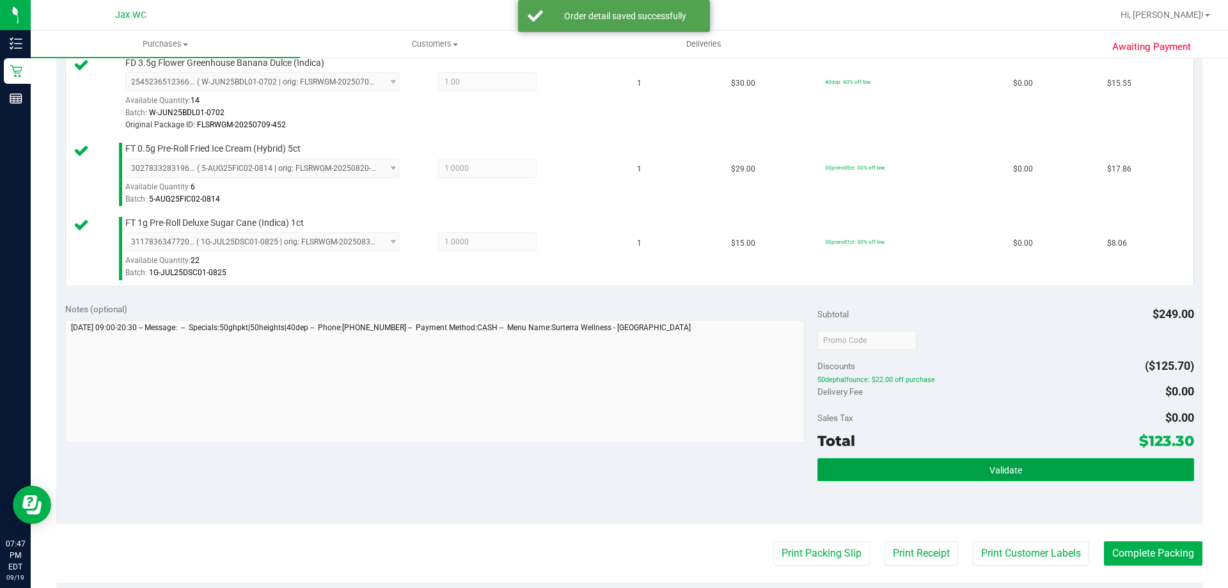
click at [911, 469] on button "Validate" at bounding box center [1005, 469] width 376 height 23
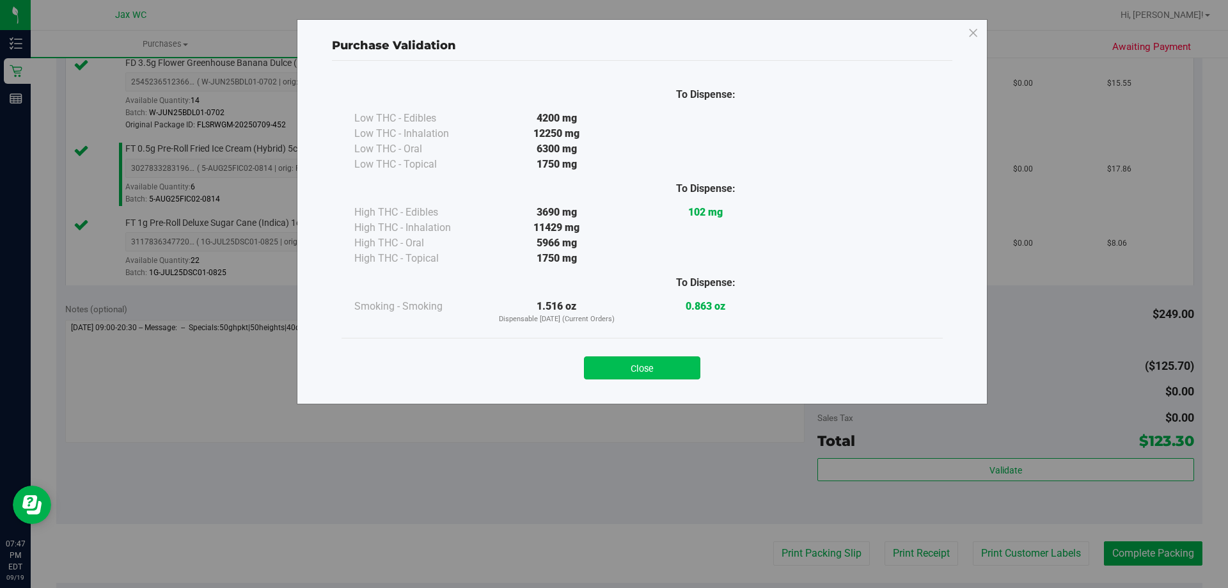
click at [670, 370] on button "Close" at bounding box center [642, 367] width 116 height 23
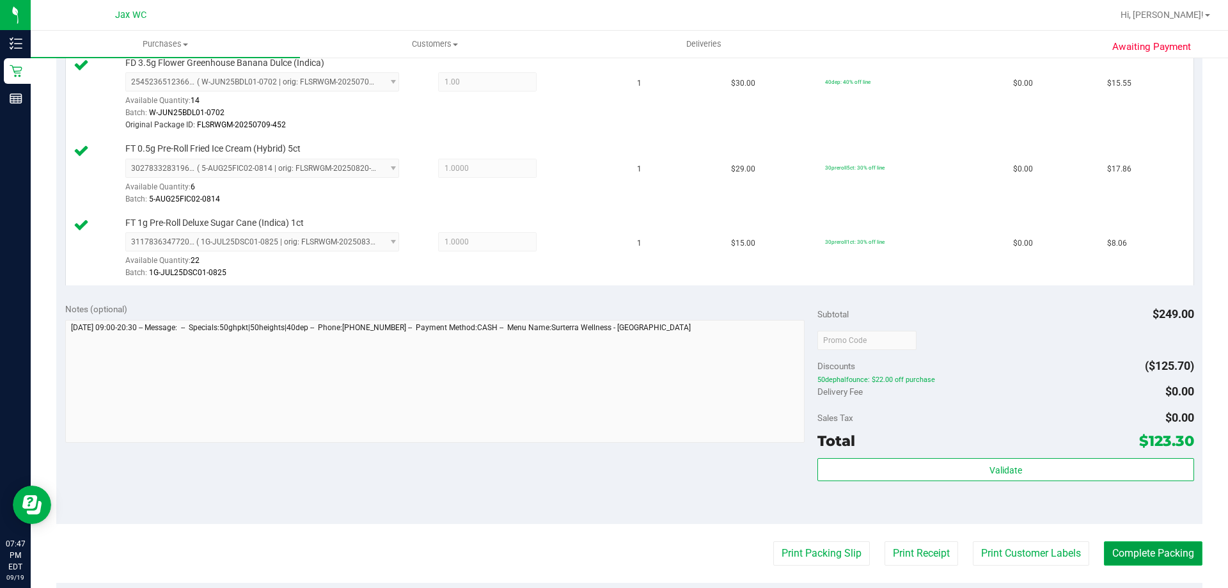
click at [1135, 554] on button "Complete Packing" at bounding box center [1153, 553] width 98 height 24
click at [1023, 558] on button "Print Customer Labels" at bounding box center [1021, 553] width 116 height 24
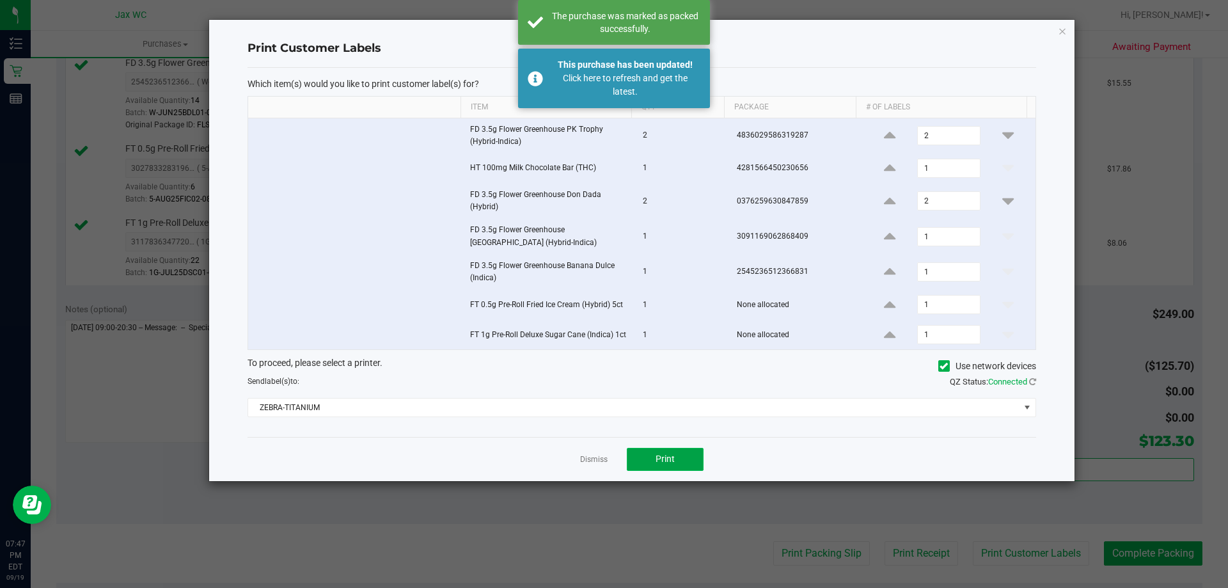
click at [672, 460] on span "Print" at bounding box center [665, 458] width 19 height 10
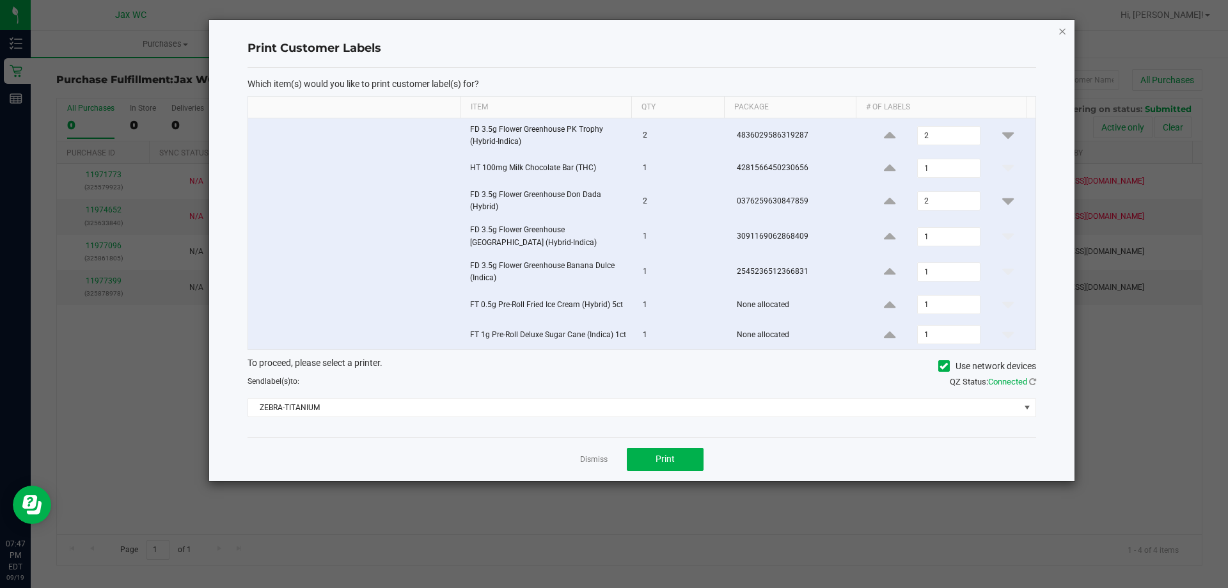
click at [1061, 31] on icon "button" at bounding box center [1062, 30] width 9 height 15
